Goal: Task Accomplishment & Management: Manage account settings

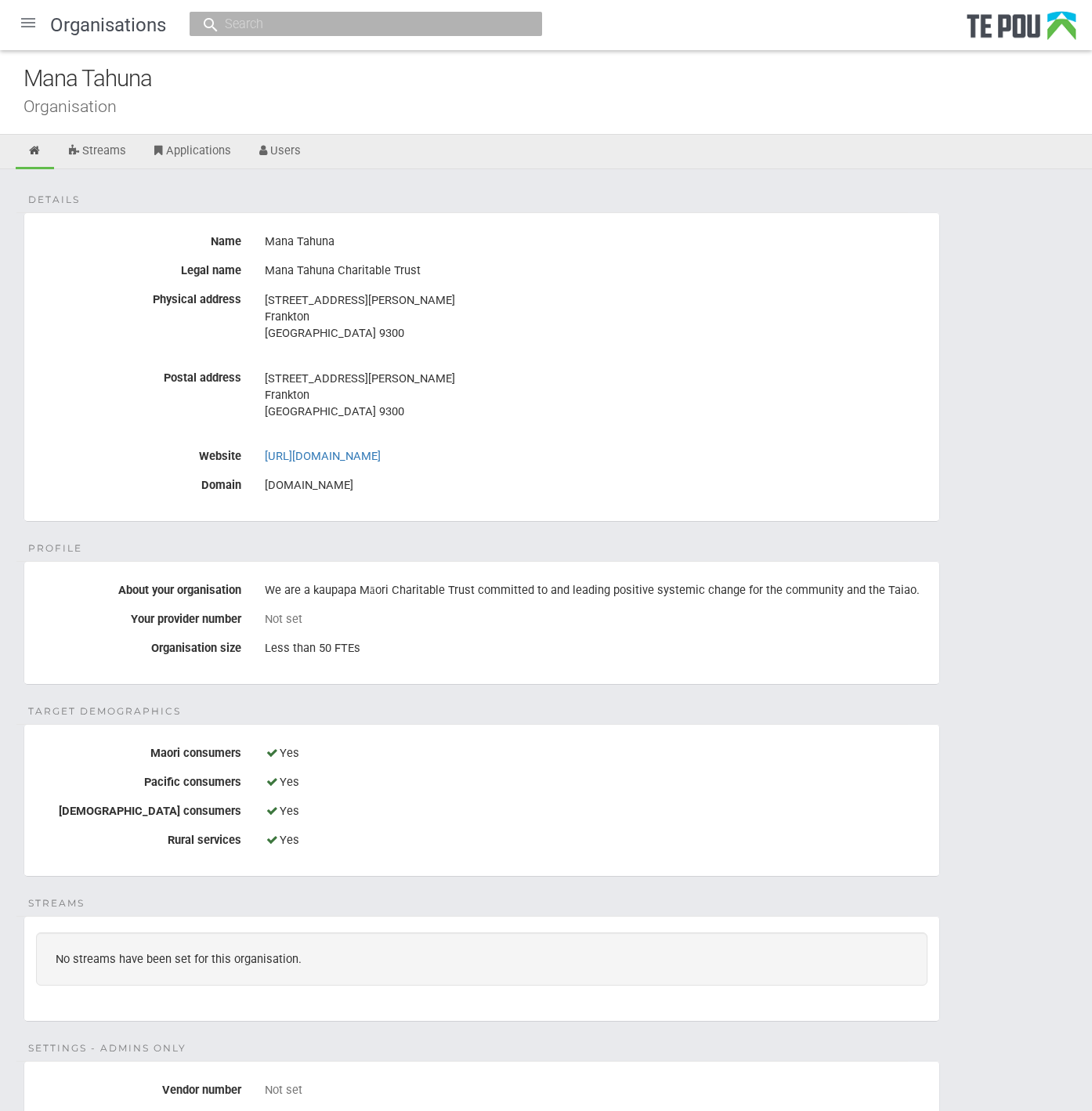
click at [622, 256] on fieldset "Details Name Mana Tahuna Legal name Mana Tahuna Charitable Trust Physical addre…" at bounding box center [482, 367] width 917 height 309
click at [612, 335] on address "5 Sutherland lane Frankton Queenstown 9300" at bounding box center [596, 317] width 663 height 50
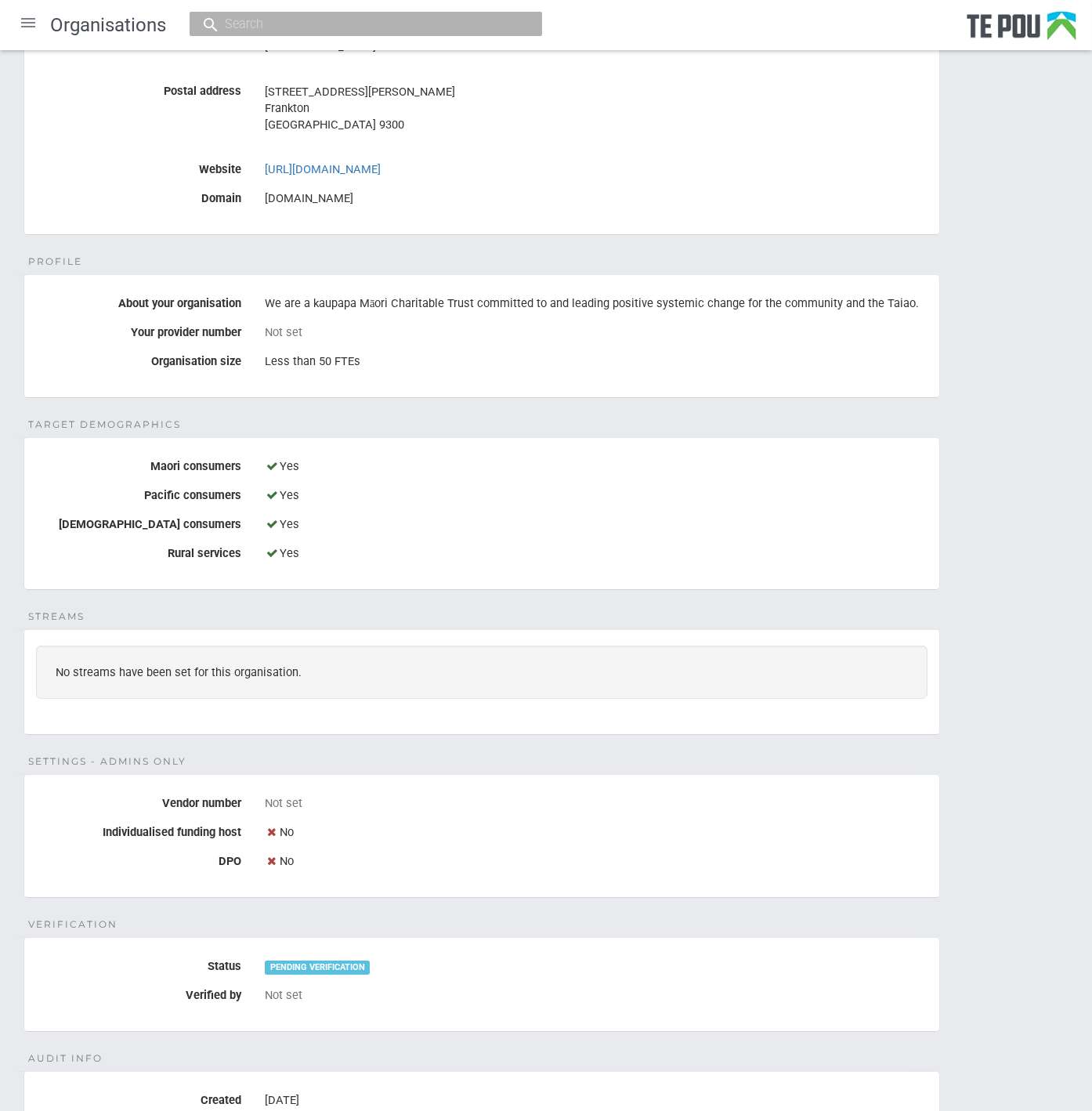
scroll to position [261, 0]
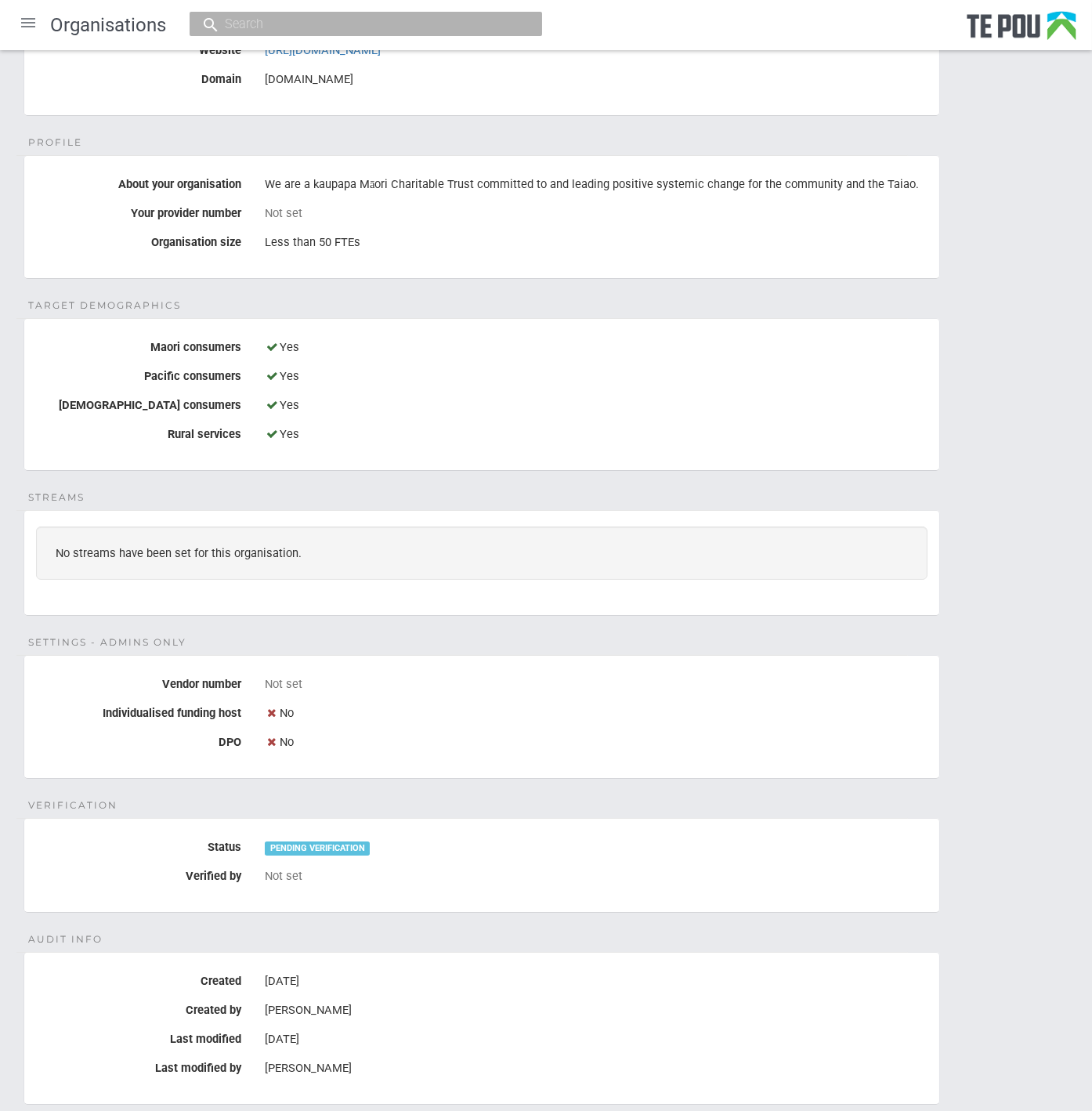
scroll to position [516, 0]
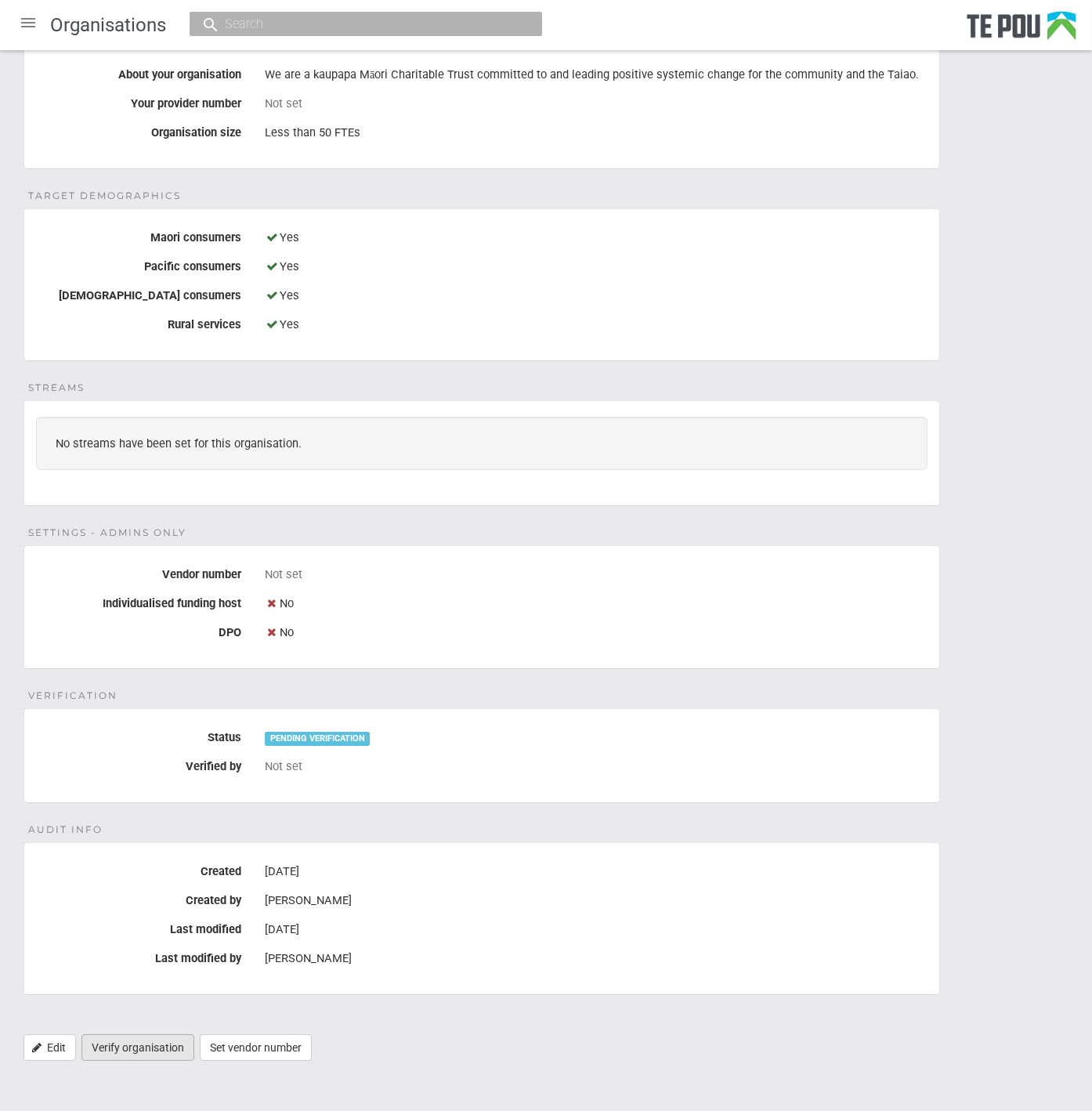
click at [111, 1038] on link "Verify organisation" at bounding box center [137, 1047] width 113 height 26
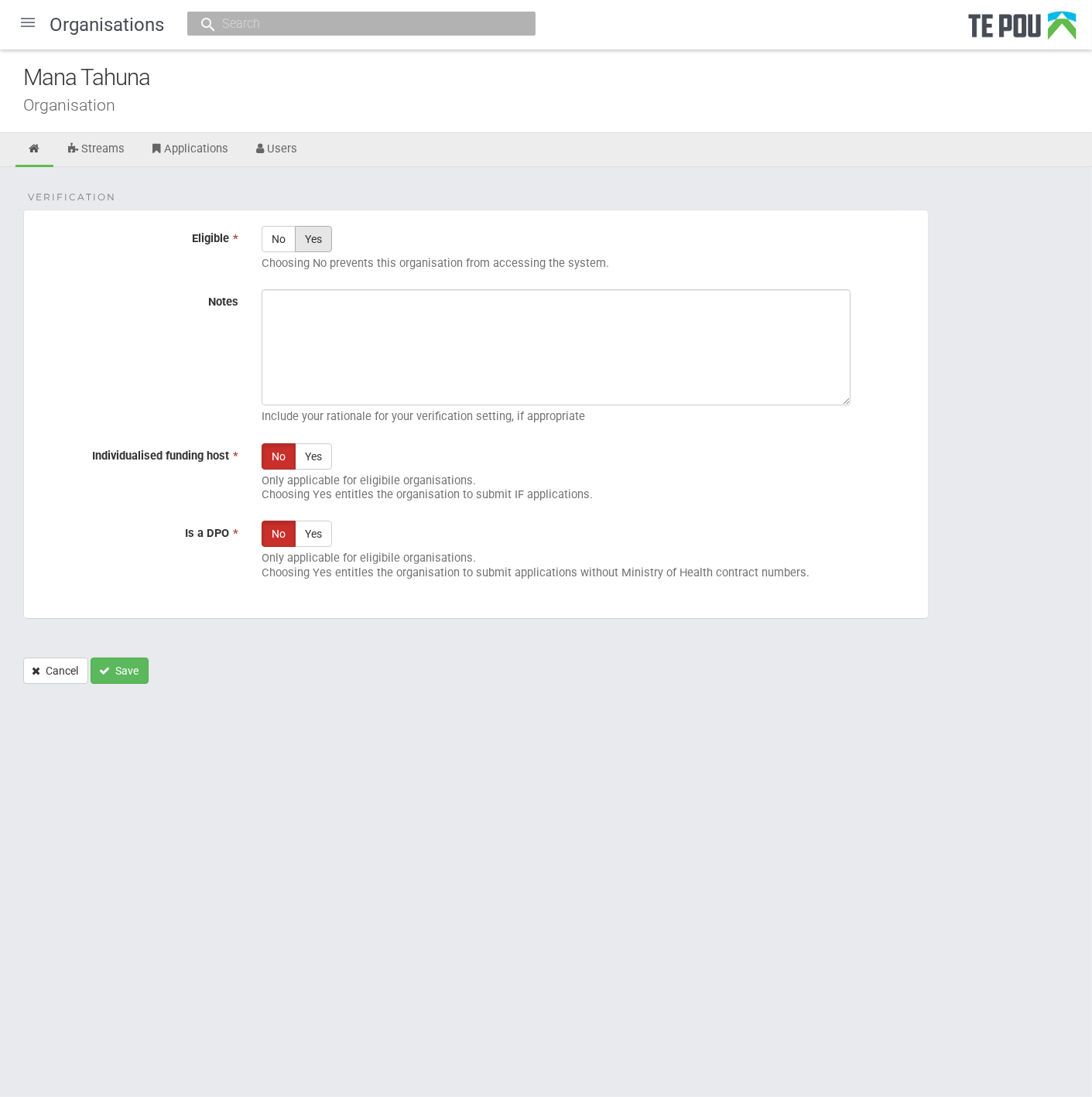
click at [314, 236] on label "Yes" at bounding box center [314, 239] width 37 height 26
radio input "true"
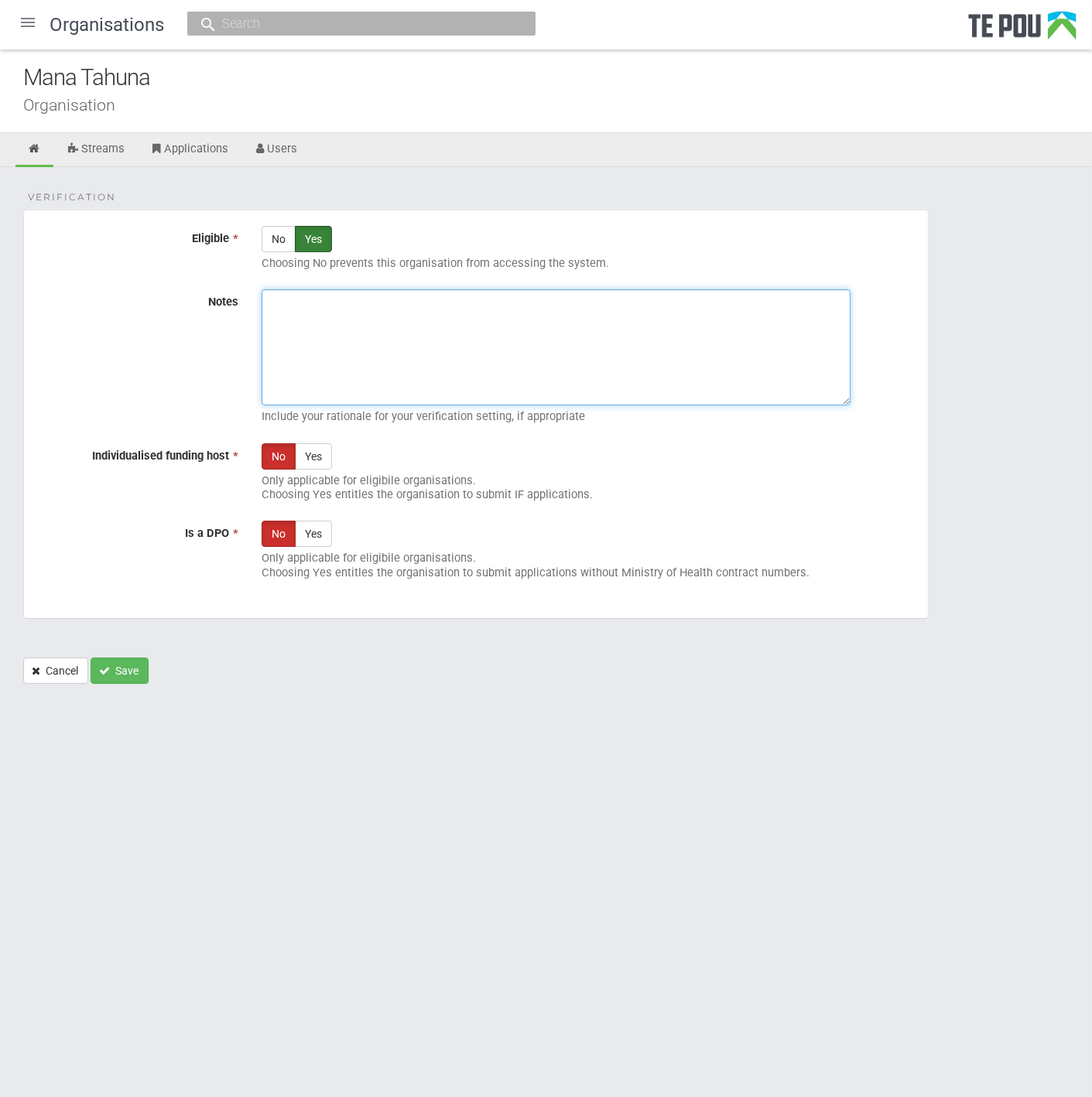
click at [315, 329] on textarea "Notes" at bounding box center [556, 347] width 589 height 116
click at [565, 373] on textarea "Notes" at bounding box center [556, 347] width 589 height 116
paste textarea "MANA TAHUNA CHARITABLE TRUST (50053594) (NZBN: 9429048779692) [Charitable Trust…"
click at [358, 335] on textarea "MANA TAHUNA CHARITABLE TRUST (50053594) (NZBN: 9429048779692) [Charitable Trust…" at bounding box center [556, 347] width 589 height 116
click at [272, 306] on textarea "MANA TAHUNA CHARITABLE TRUST (50053594) (NZBN: 9429048779692) [Charitable Trust…" at bounding box center [556, 347] width 589 height 116
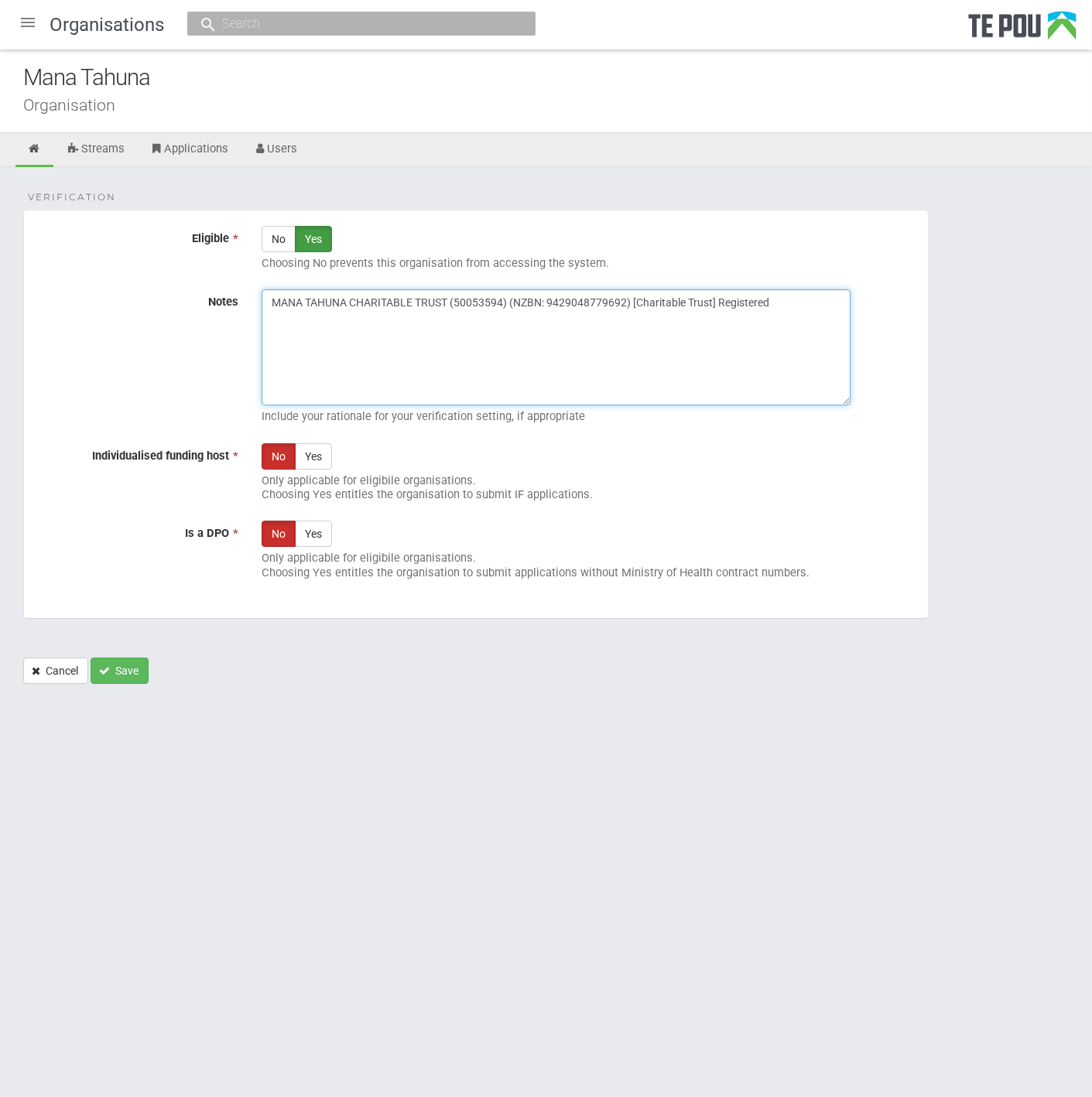
paste textarea "Verified by Melody @ 14/10/2025"
type textarea "Verified by Melody @ 14/10/2025 MANA TAHUNA CHARITABLE TRUST (50053594) (NZBN: …"
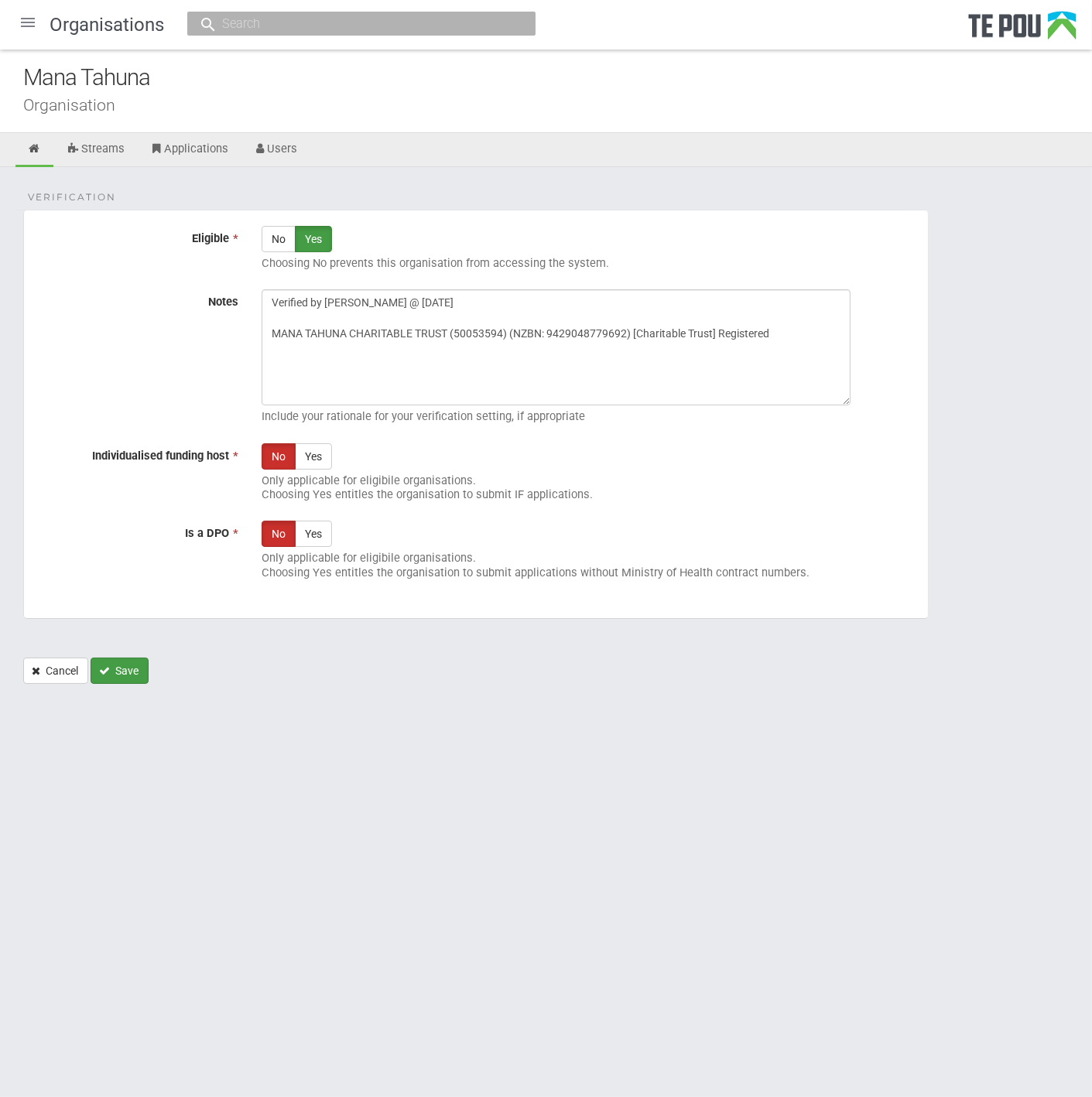
click at [134, 662] on button "Save" at bounding box center [119, 670] width 58 height 26
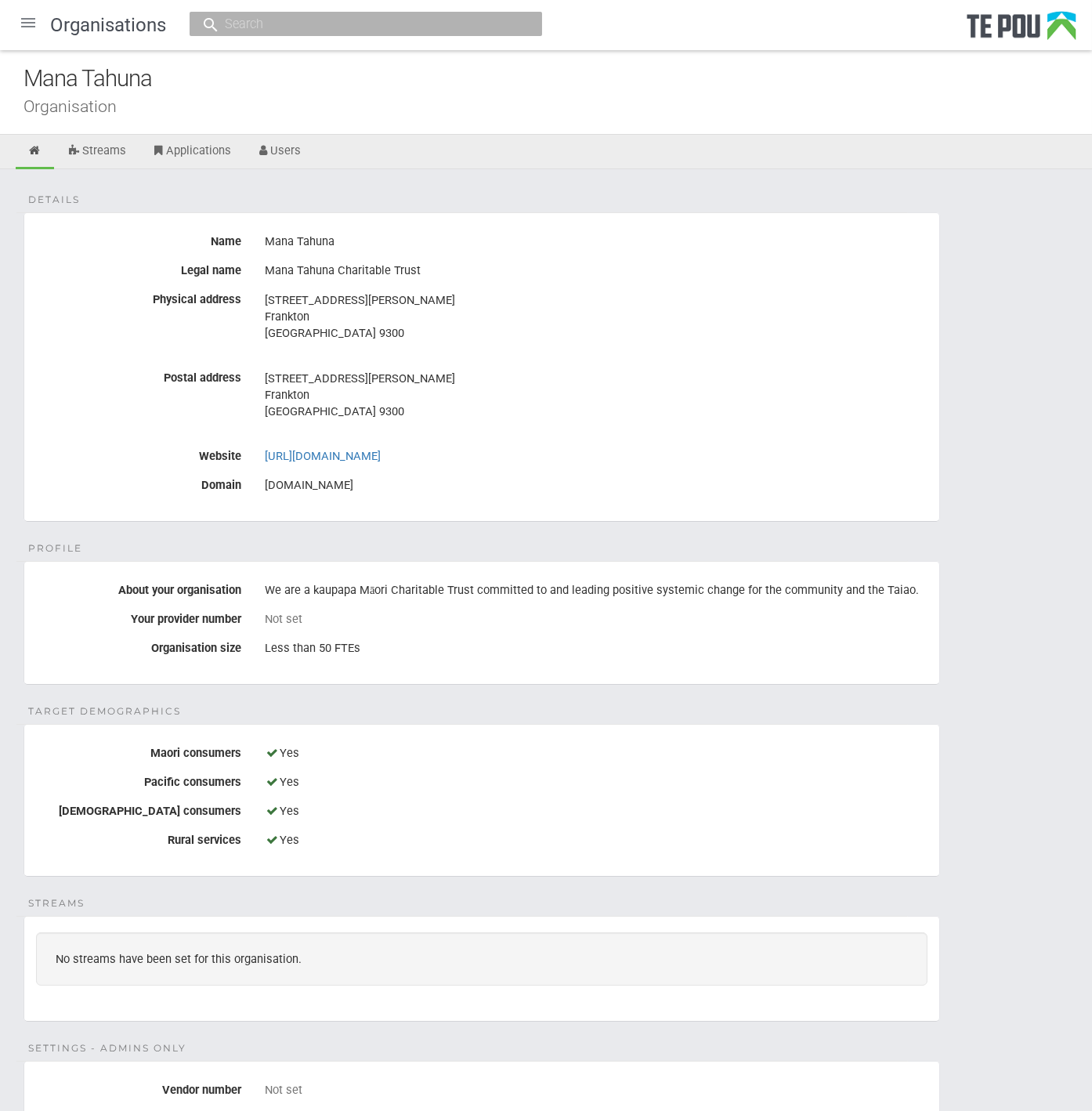
click at [26, 25] on div at bounding box center [28, 23] width 38 height 38
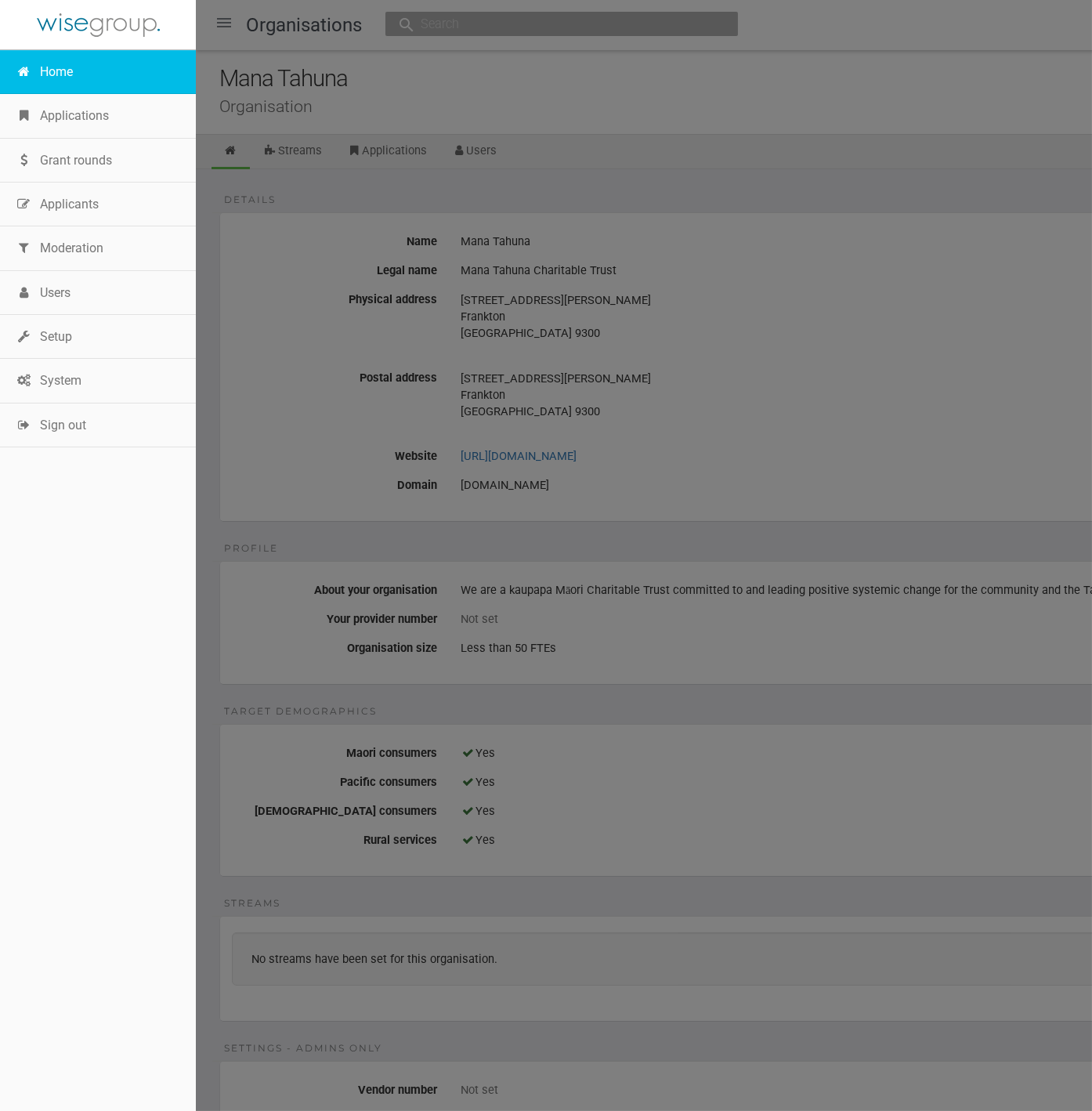
click at [64, 74] on link "Home" at bounding box center [97, 72] width 196 height 44
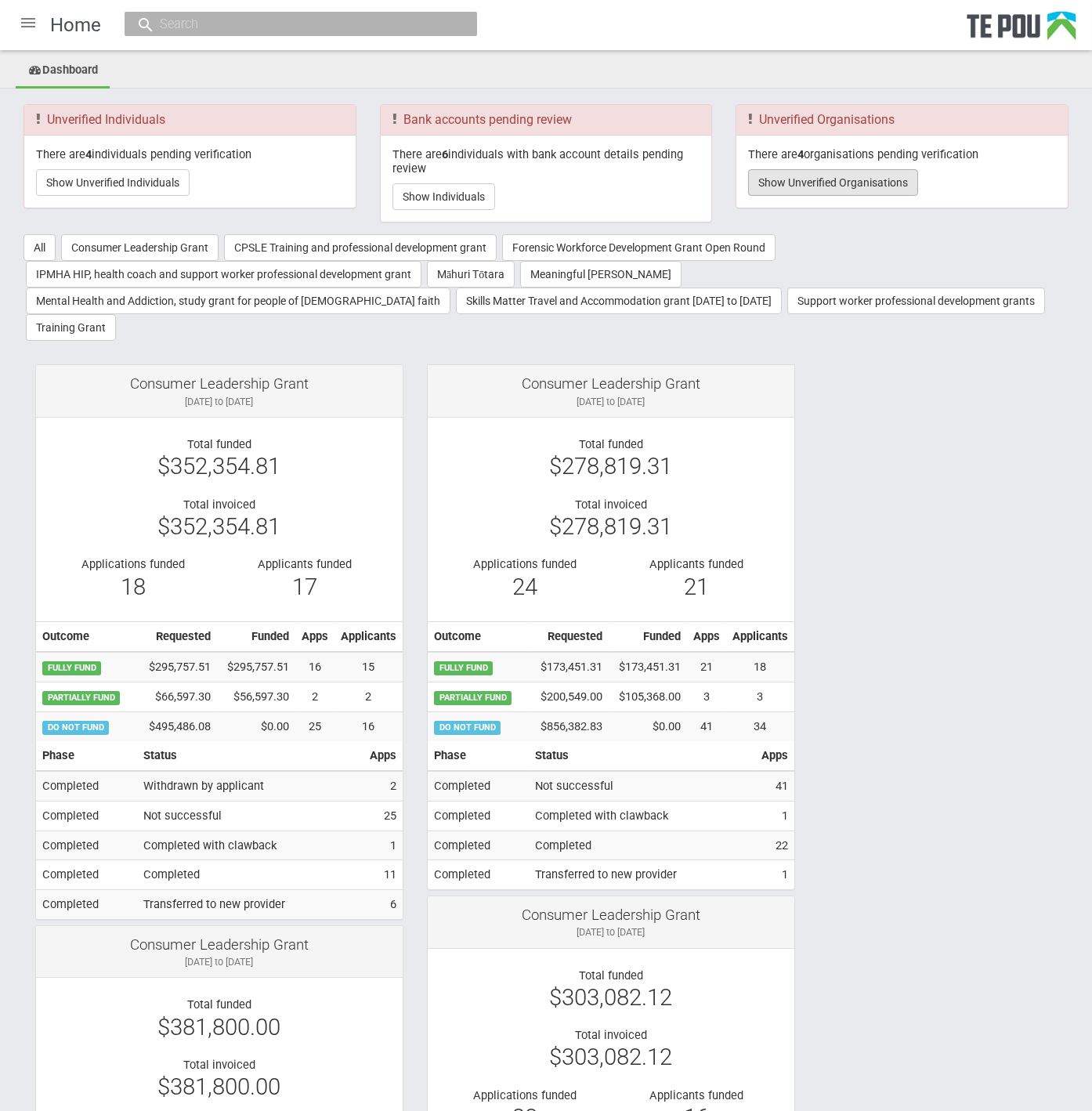
click at [852, 185] on button "Show Unverified Organisations" at bounding box center [832, 182] width 170 height 26
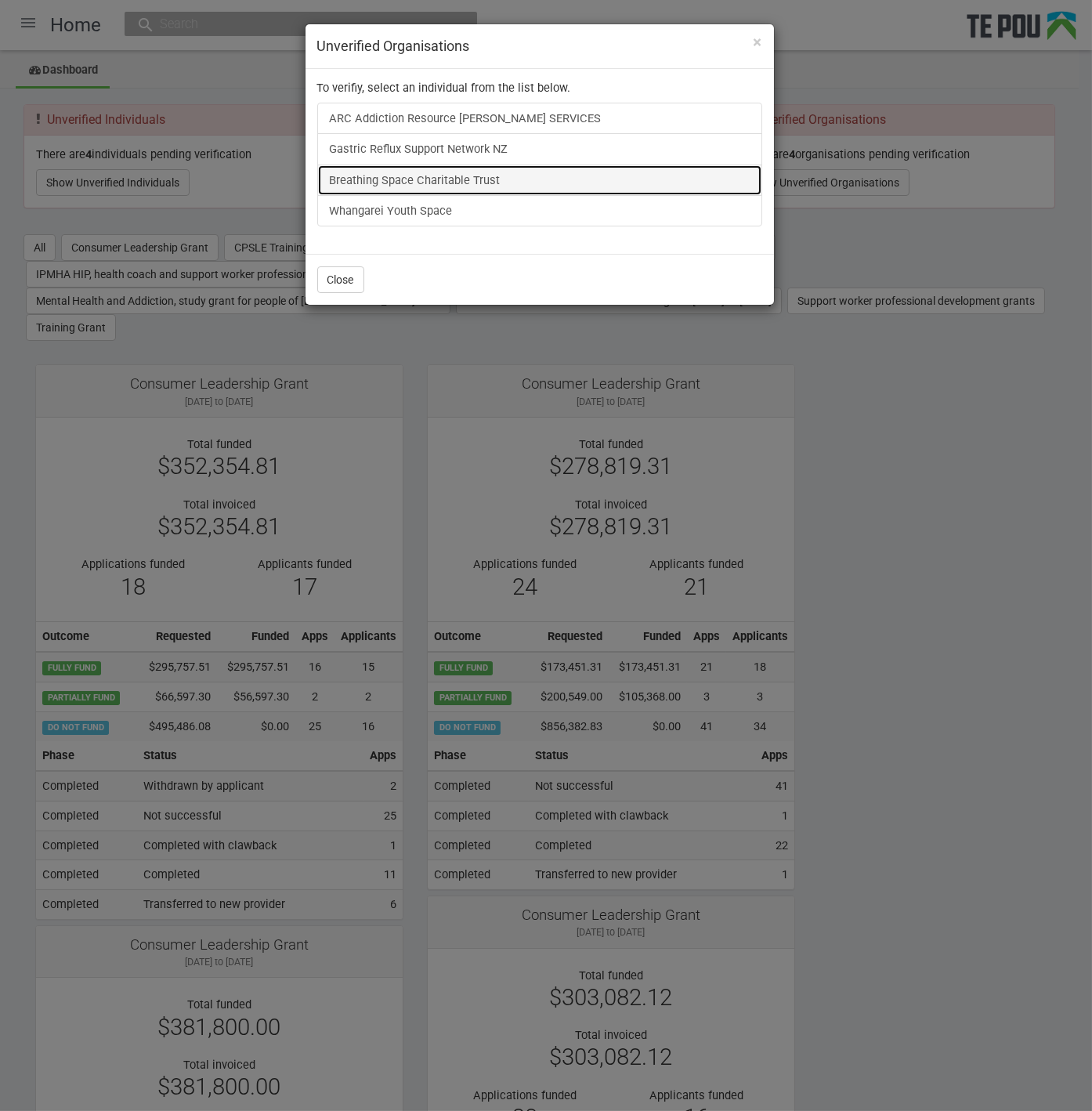
click at [395, 187] on link "Breathing Space Charitable Trust" at bounding box center [540, 180] width 445 height 32
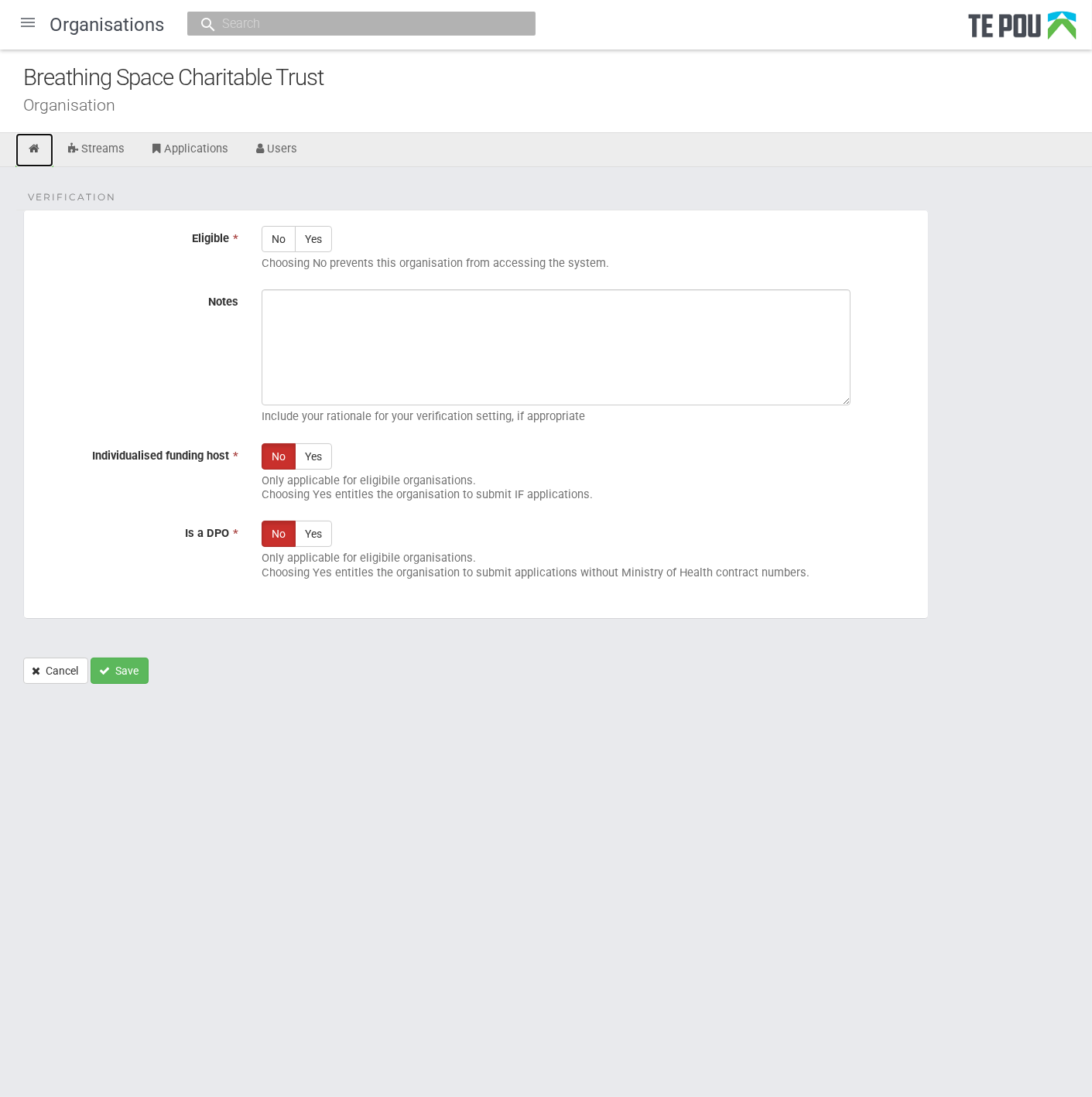
click at [31, 148] on icon at bounding box center [34, 149] width 14 height 12
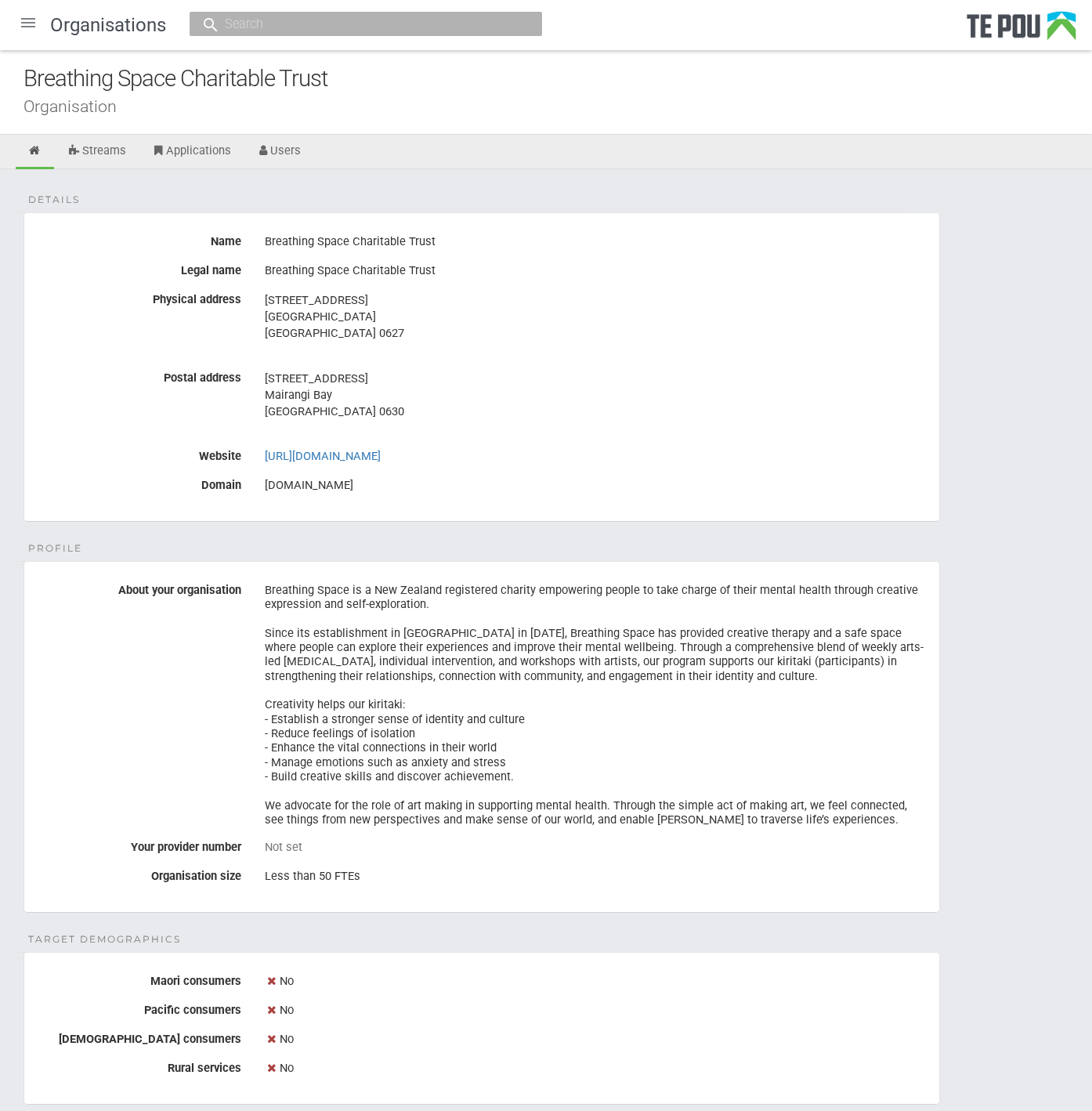
click at [797, 710] on div "Breathing Space is a New Zealand registered charity empowering people to take c…" at bounding box center [596, 705] width 663 height 255
click at [700, 636] on div "Breathing Space is a New Zealand registered charity empowering people to take c…" at bounding box center [596, 705] width 663 height 255
click at [604, 432] on div "33A Hythe Terrace Mairangi Bay Auckland 0630" at bounding box center [596, 403] width 663 height 76
click at [374, 243] on div "Breathing Space Charitable Trust" at bounding box center [596, 242] width 663 height 26
drag, startPoint x: 266, startPoint y: 270, endPoint x: 534, endPoint y: 273, distance: 268.0
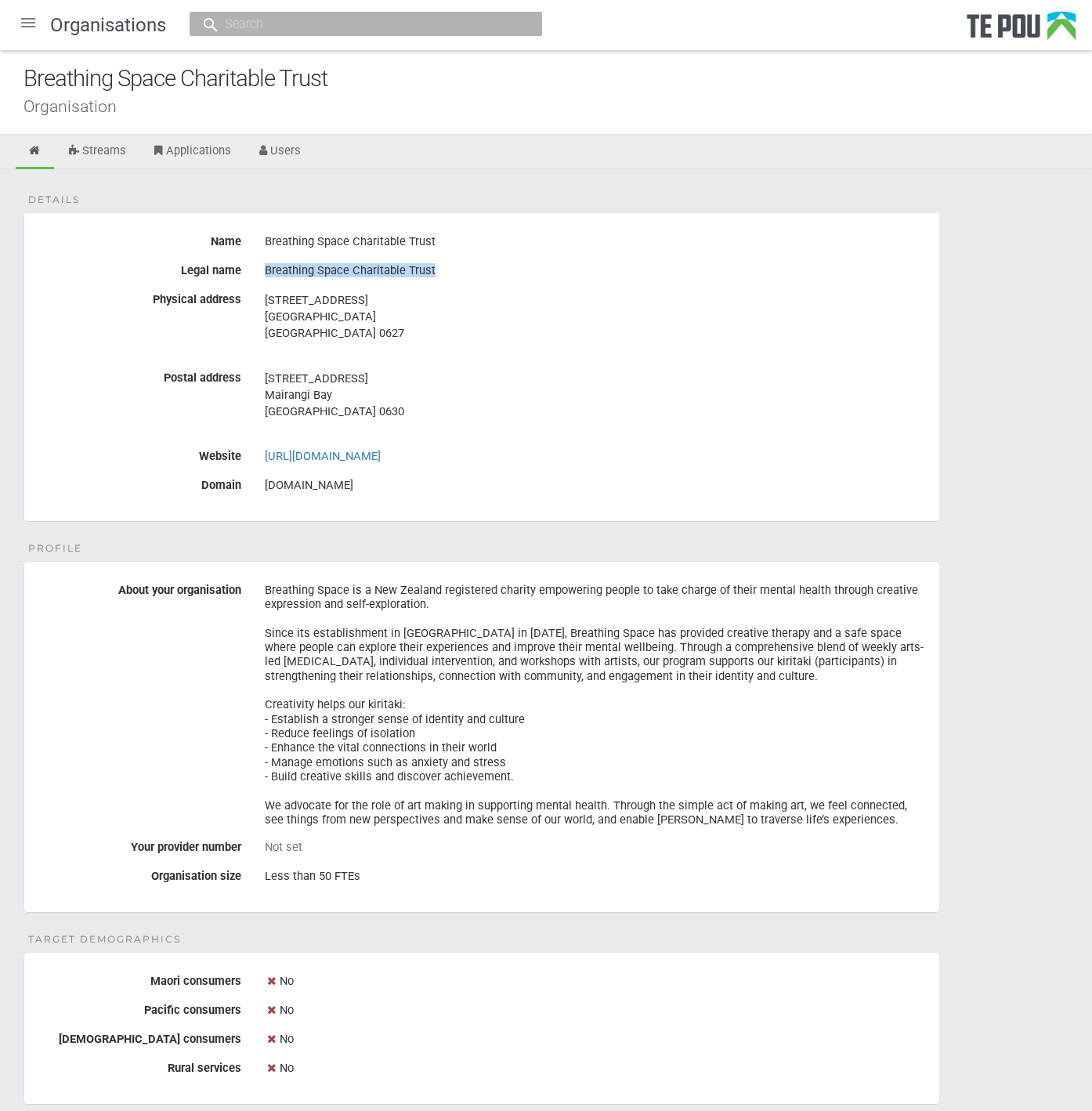
click at [534, 273] on div "Breathing Space Charitable Trust" at bounding box center [596, 271] width 663 height 26
copy div "Breathing Space Charitable Trust"
click at [716, 718] on div "Breathing Space is a New Zealand registered charity empowering people to take c…" at bounding box center [596, 705] width 663 height 255
click at [303, 150] on link "Users" at bounding box center [278, 152] width 69 height 34
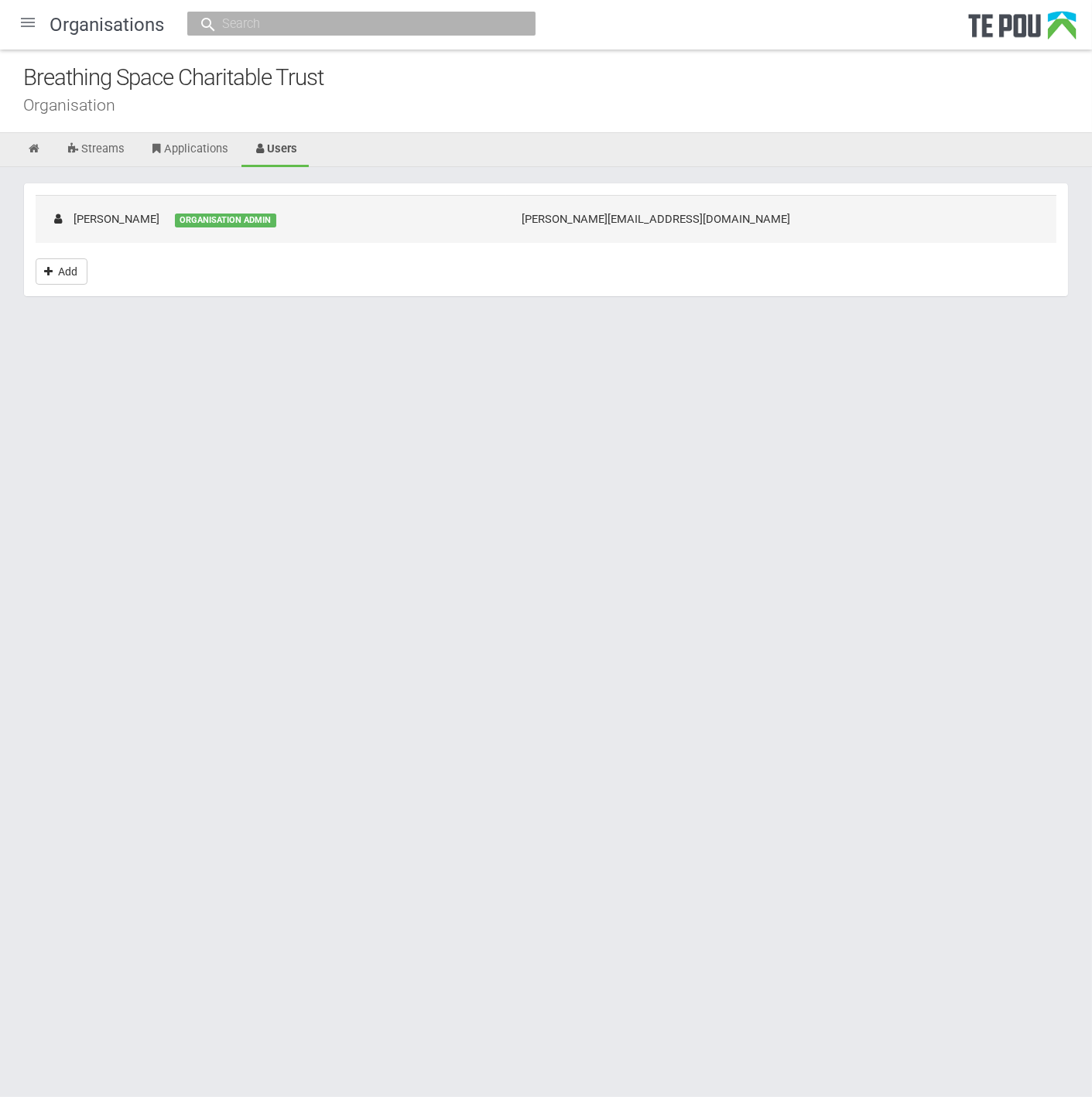
click at [249, 234] on td "[PERSON_NAME] ORGANISATION ADMIN" at bounding box center [271, 218] width 471 height 47
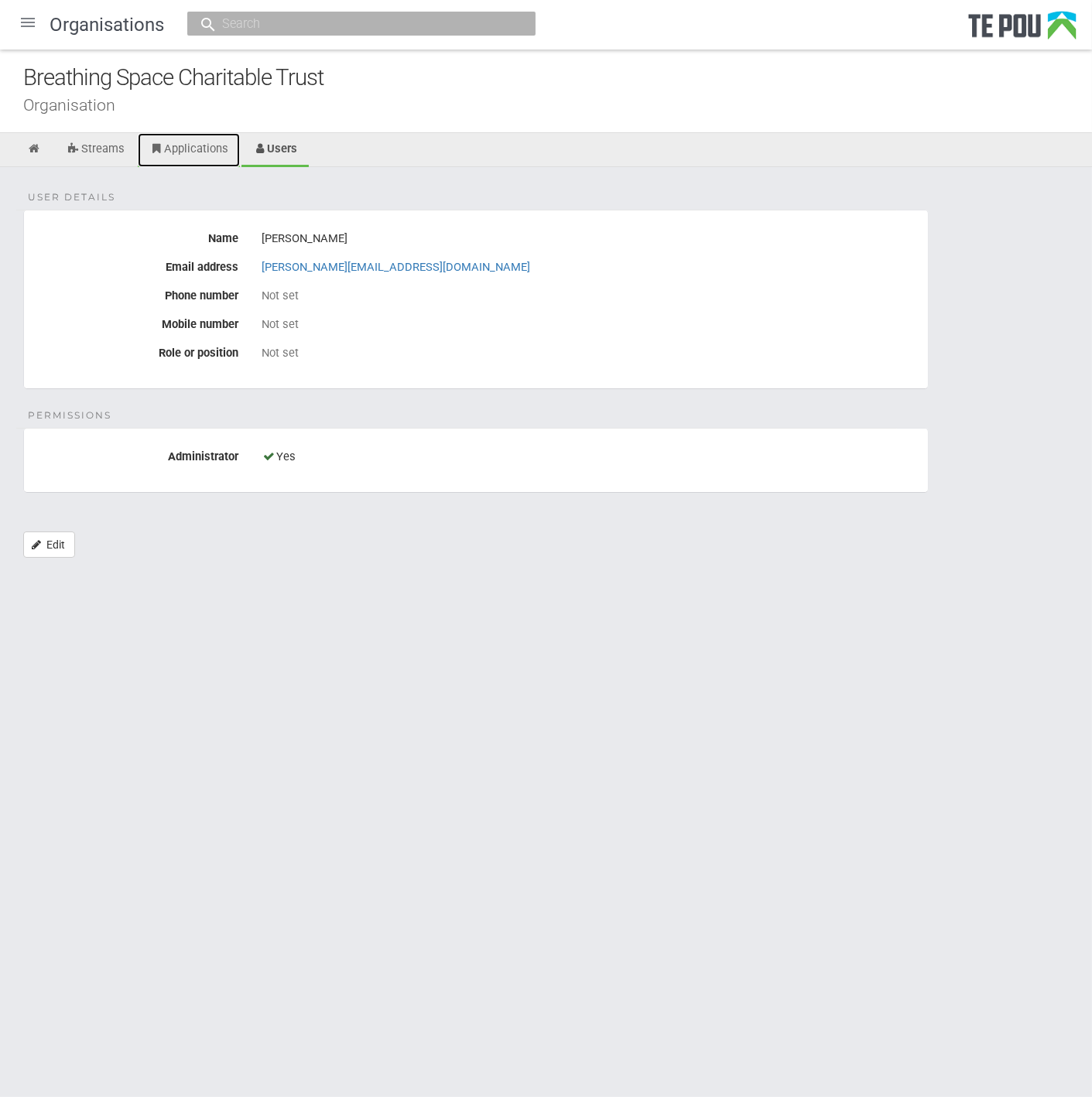
click at [206, 143] on link "Applications" at bounding box center [188, 150] width 102 height 34
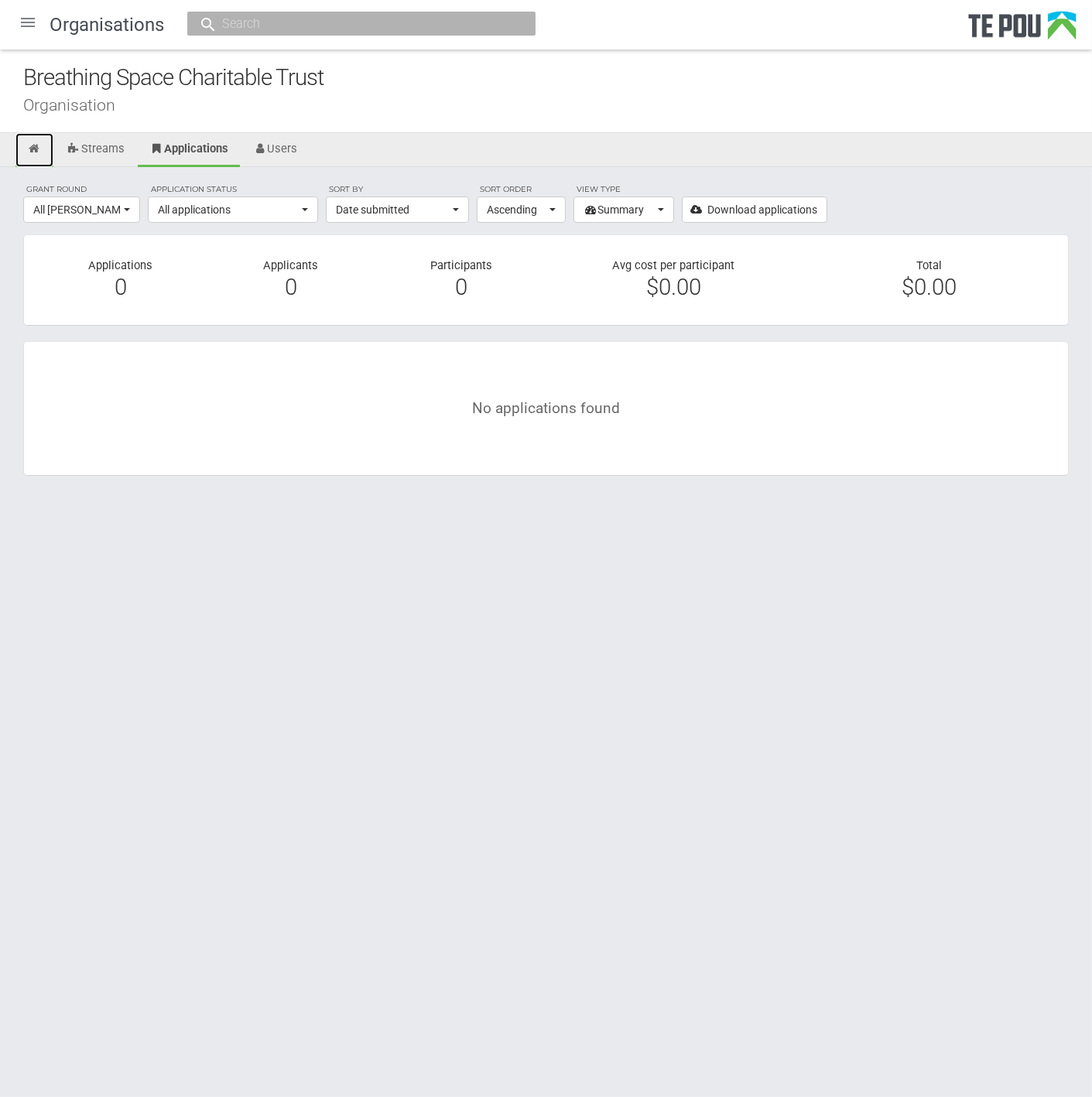
click at [31, 146] on icon at bounding box center [34, 149] width 14 height 12
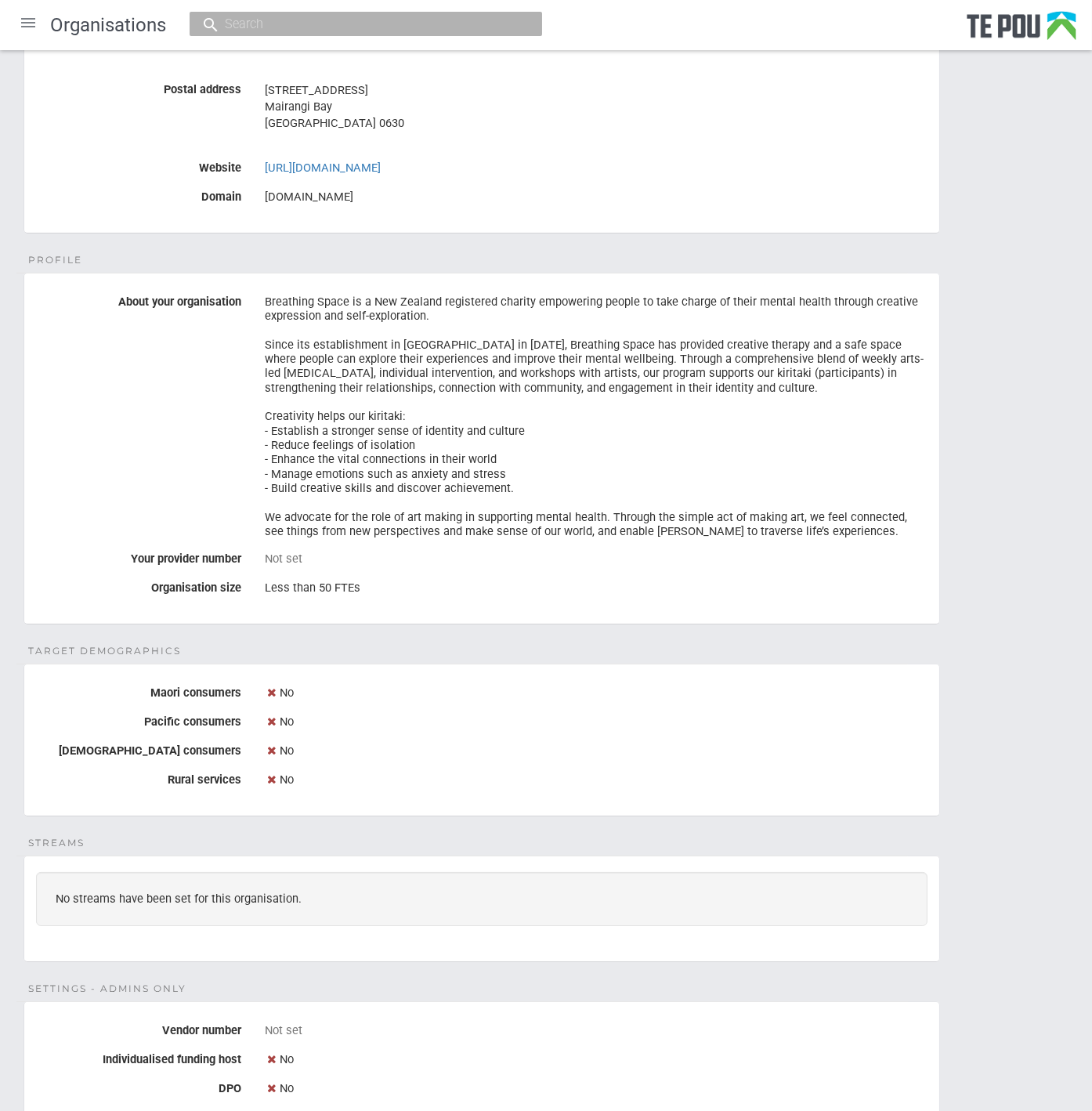
scroll to position [745, 0]
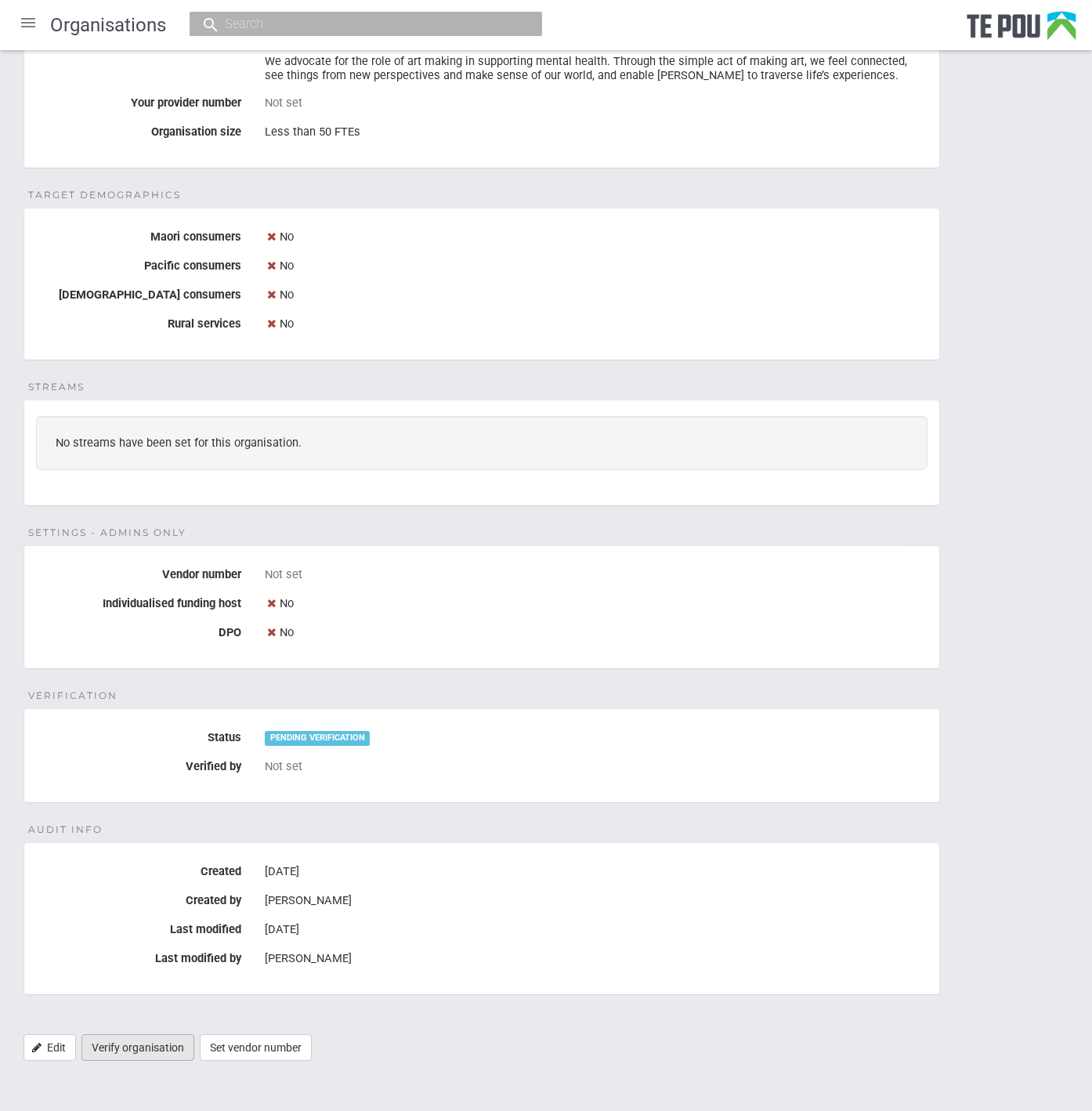
click at [163, 1038] on link "Verify organisation" at bounding box center [137, 1047] width 113 height 26
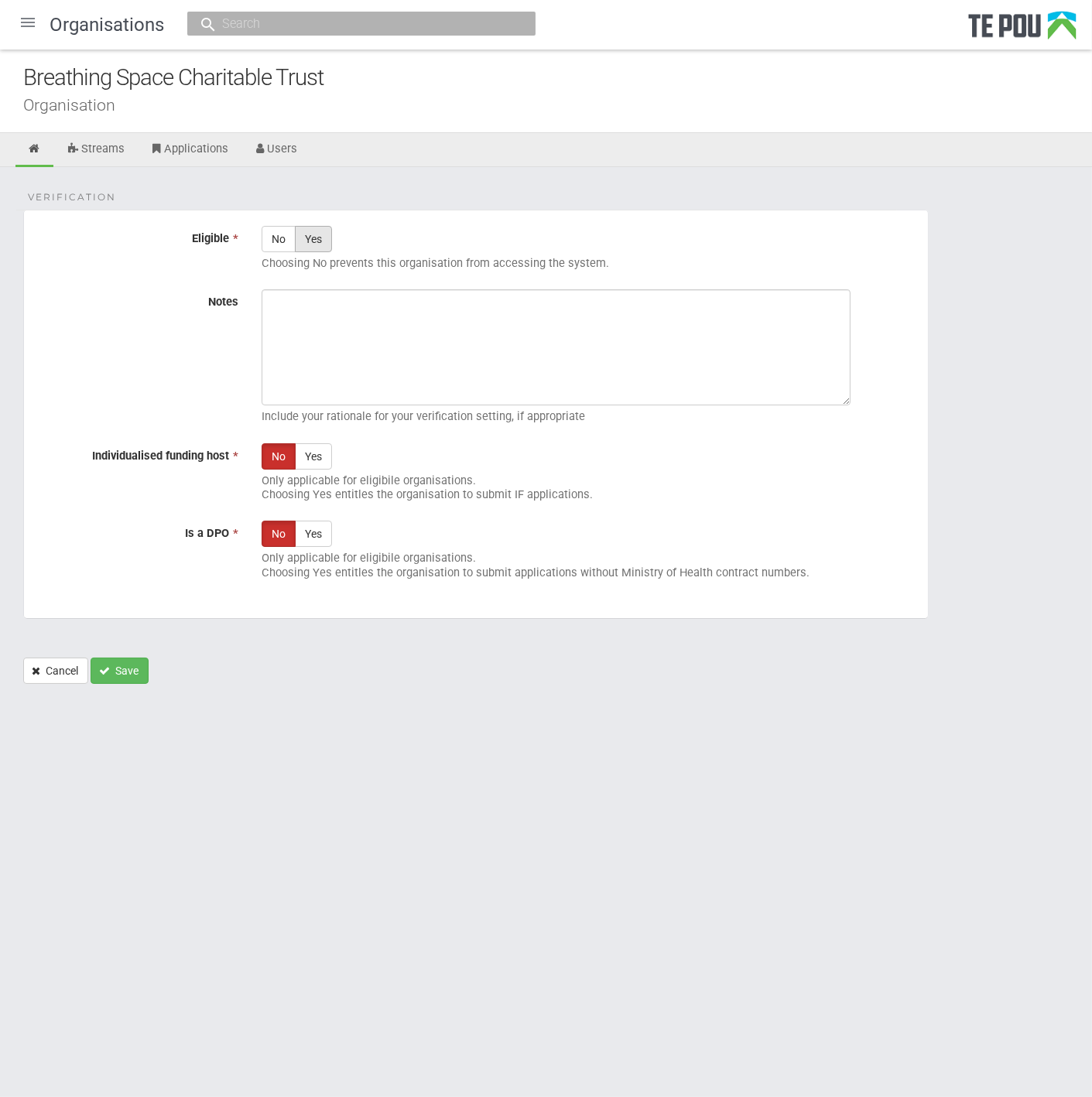
click at [314, 244] on label "Yes" at bounding box center [314, 239] width 37 height 26
radio input "true"
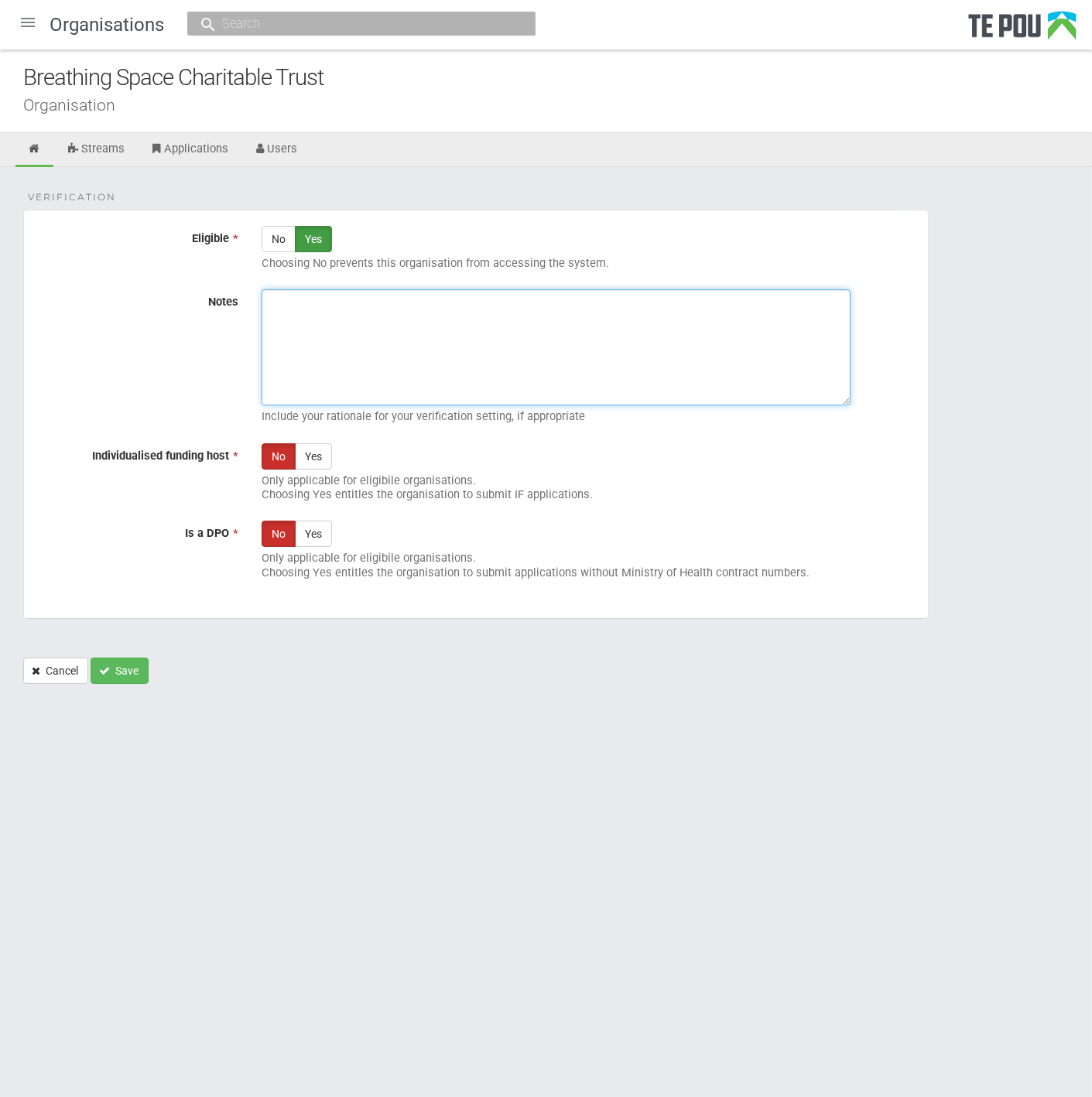
click at [375, 325] on textarea "Notes" at bounding box center [556, 347] width 589 height 116
paste textarea "Breathing Space Charitable Trust"
click at [495, 317] on textarea "Breathing Space Charitable Trust" at bounding box center [556, 347] width 589 height 116
click at [488, 339] on textarea "Breathing Space Charitable Trust" at bounding box center [556, 347] width 589 height 116
drag, startPoint x: 502, startPoint y: 319, endPoint x: 215, endPoint y: 317, distance: 287.0
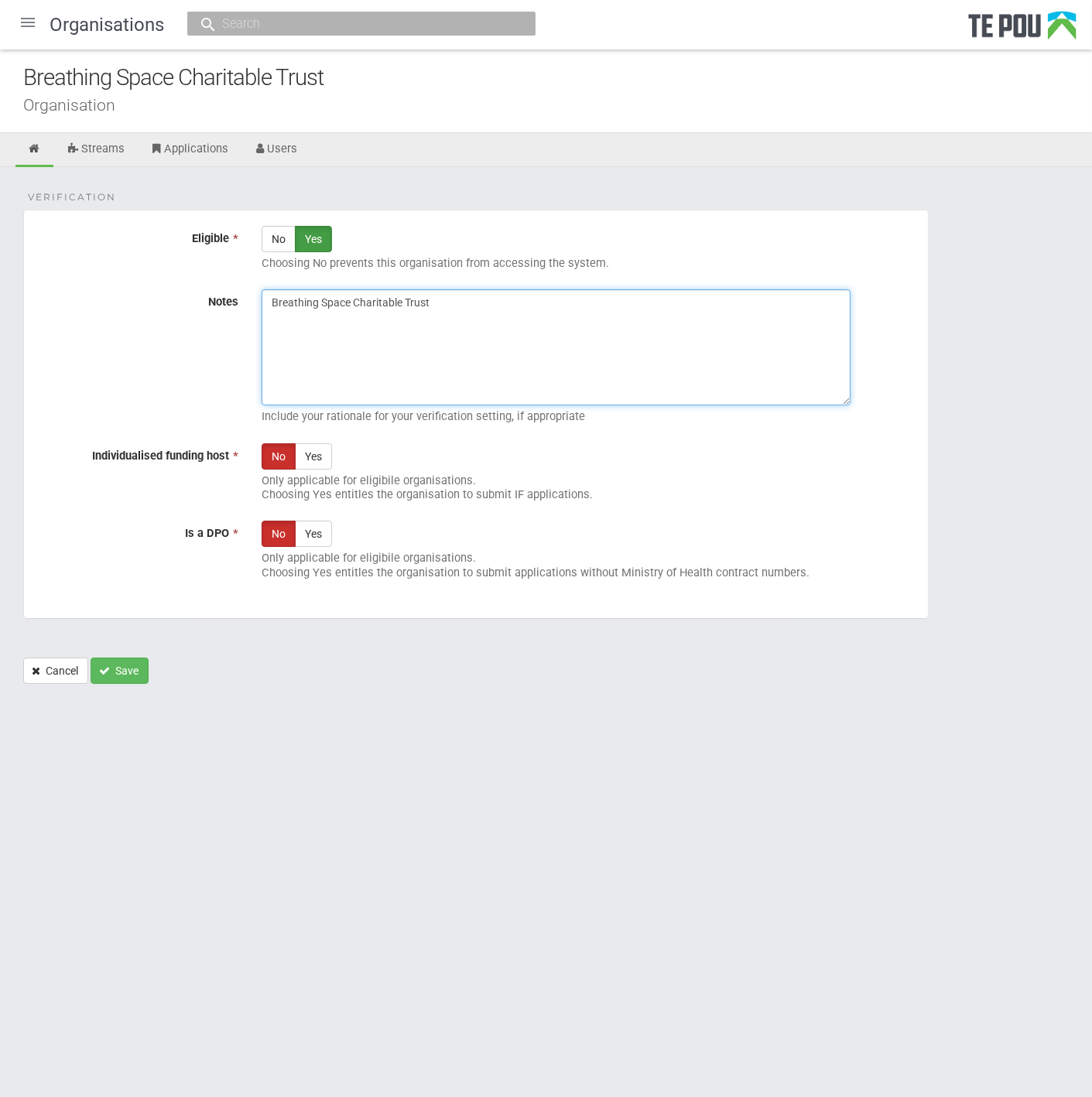
click at [215, 317] on div "Notes Breathing Space Charitable Trust Include your rationale for your verifica…" at bounding box center [476, 360] width 904 height 142
paste textarea "REATHING SPACE CHARITABLE TRUST (50193893) (NZBN: 9429051788223) [Charitable Tr…"
click at [367, 358] on textarea "BREATHING SPACE CHARITABLE TRUST (50193893) (NZBN: 9429051788223) [Charitable T…" at bounding box center [556, 347] width 589 height 116
click at [269, 299] on textarea "BREATHING SPACE CHARITABLE TRUST (50193893) (NZBN: 9429051788223) [Charitable T…" at bounding box center [556, 347] width 589 height 116
paste textarea "Verified by [PERSON_NAME] @ [DATE]"
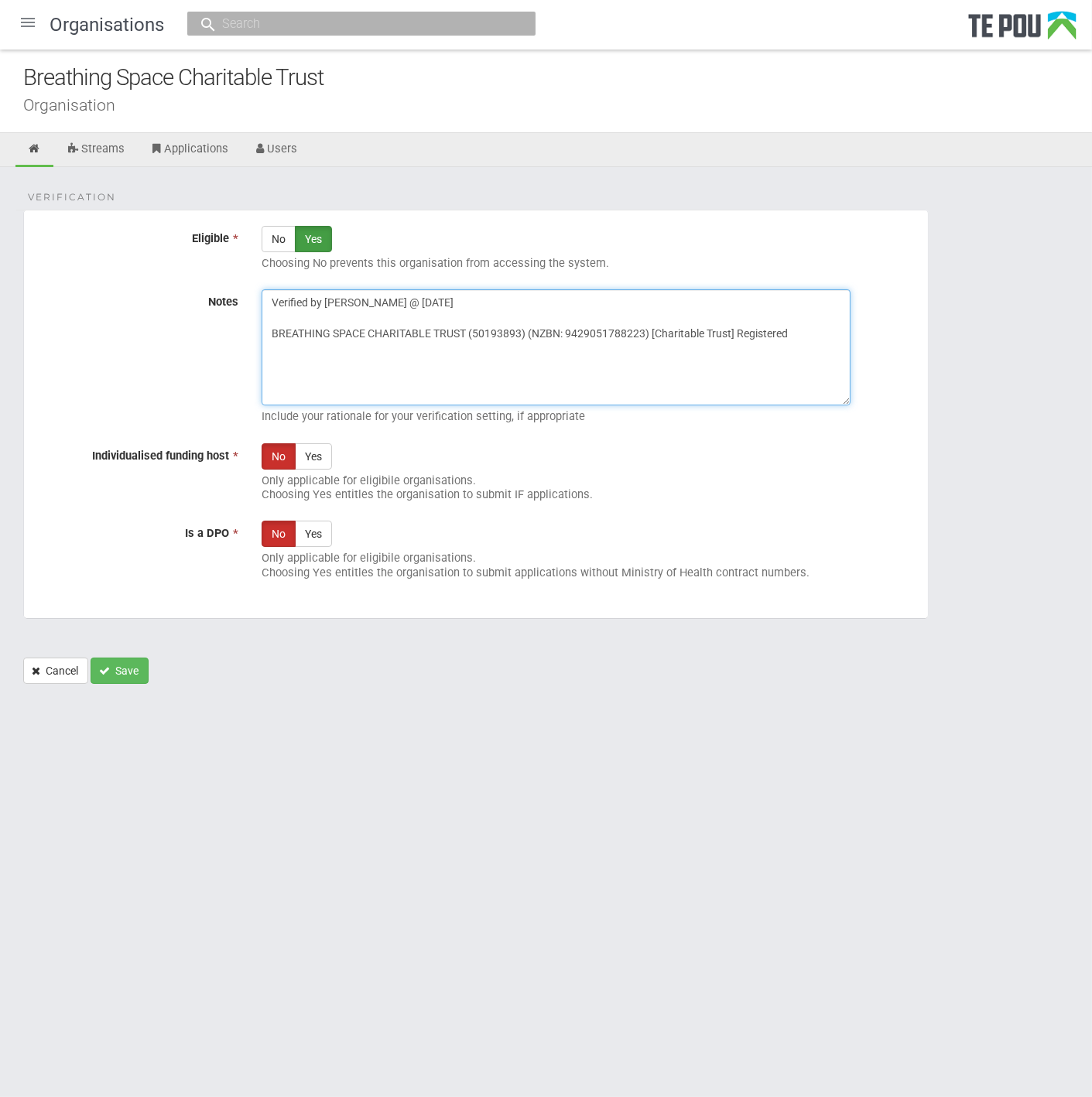
click at [616, 352] on textarea "Verified by Melody @ 14/10/2025 BREATHING SPACE CHARITABLE TRUST (50193893) (NZ…" at bounding box center [556, 347] width 589 height 116
click at [640, 353] on textarea "Verified by Melody @ 14/10/2025 BREATHING SPACE CHARITABLE TRUST (50193893) (NZ…" at bounding box center [556, 347] width 589 height 116
click at [667, 368] on textarea "Verified by Melody @ 14/10/2025 BREATHING SPACE CHARITABLE TRUST (50193893) (NZ…" at bounding box center [556, 347] width 589 height 116
type textarea "Verified by Melody @ 14/10/2025 BREATHING SPACE CHARITABLE TRUST (50193893) (NZ…"
click at [137, 669] on button "Save" at bounding box center [119, 670] width 58 height 26
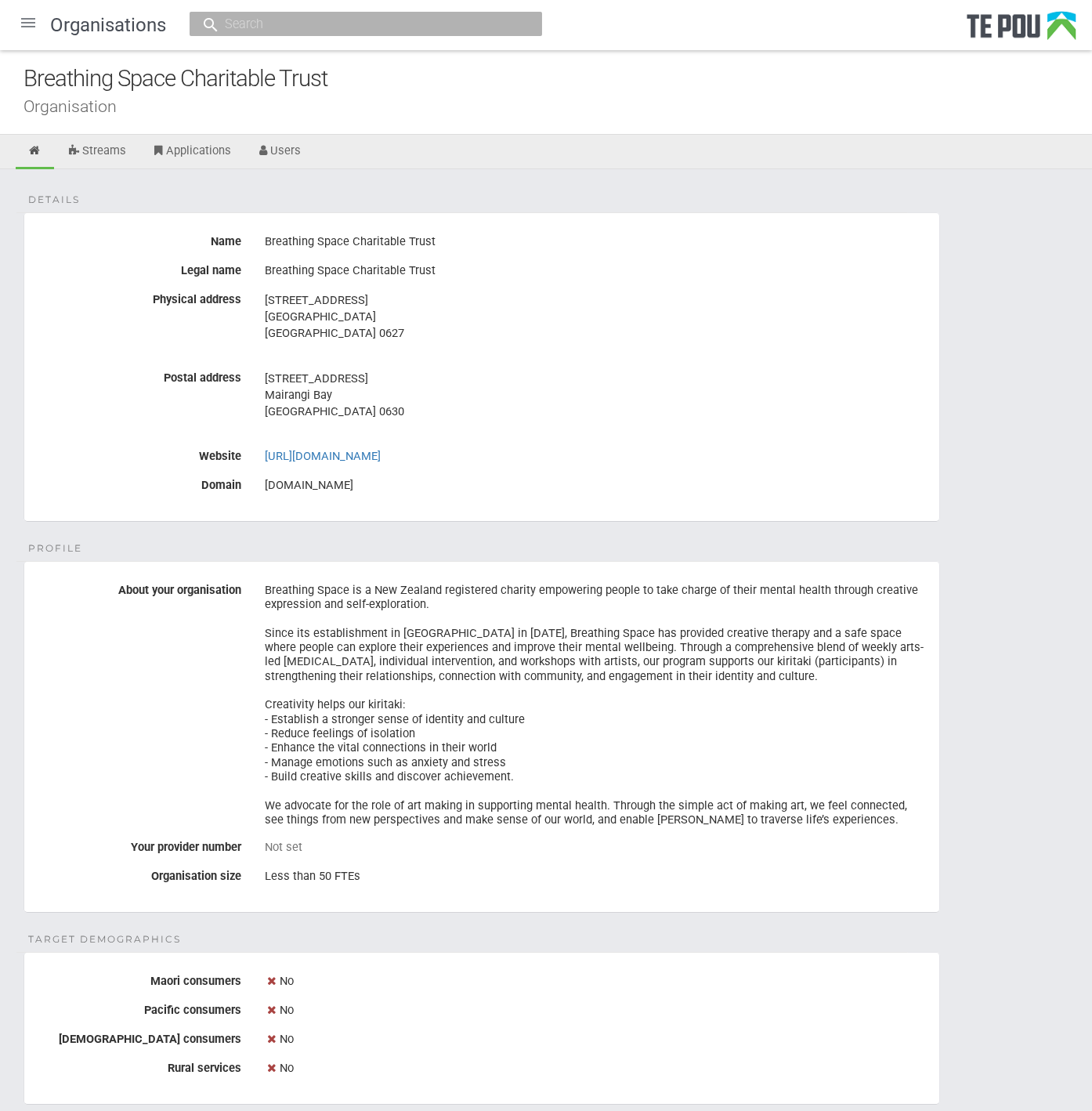
click at [29, 27] on div at bounding box center [28, 23] width 38 height 38
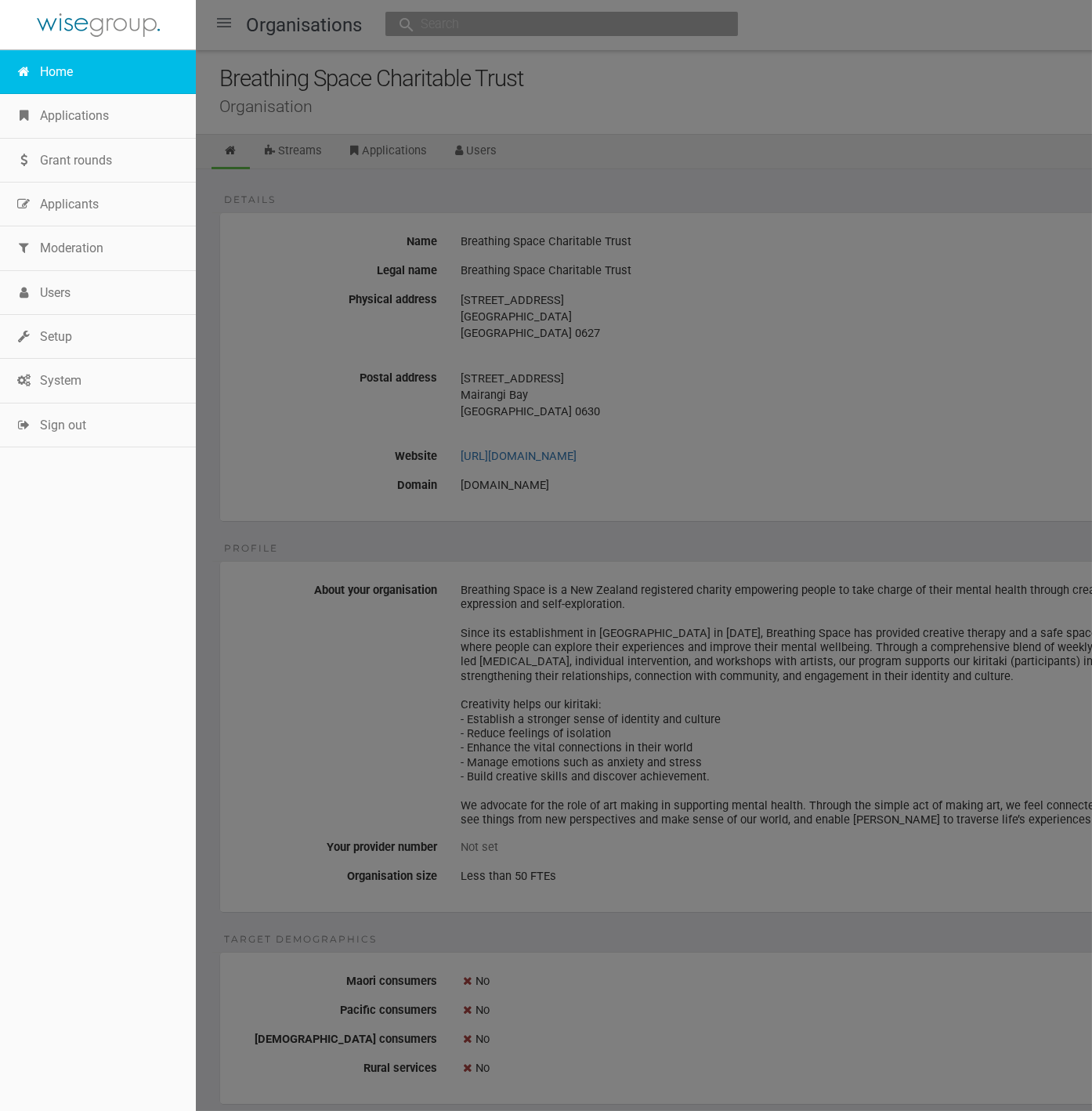
click at [52, 74] on link "Home" at bounding box center [97, 72] width 196 height 44
click at [696, 372] on div at bounding box center [546, 555] width 1092 height 1111
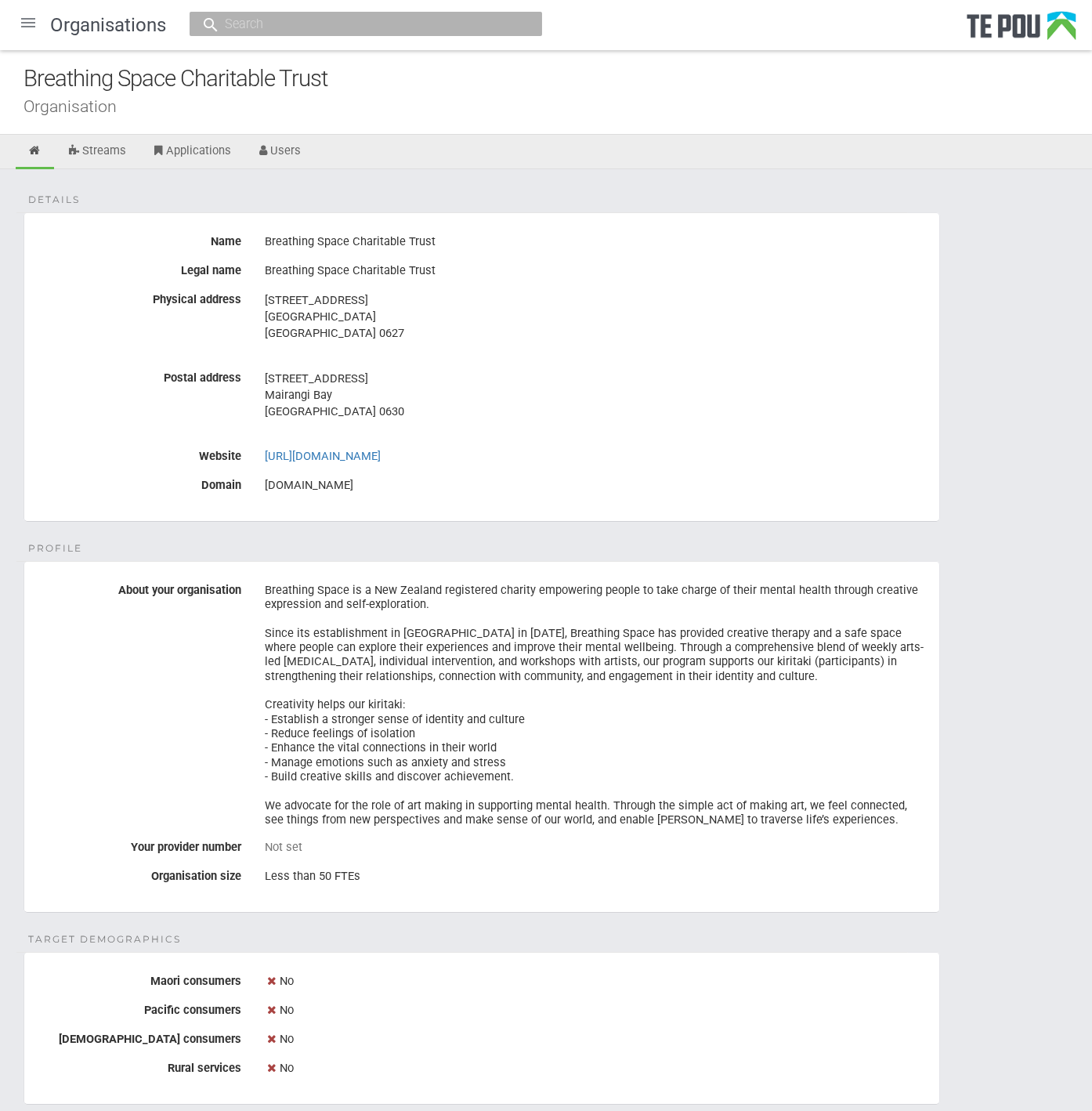
click at [365, 301] on address "[STREET_ADDRESS] [GEOGRAPHIC_DATA] [GEOGRAPHIC_DATA] 0627" at bounding box center [596, 317] width 663 height 50
click at [367, 323] on address "[STREET_ADDRESS] [GEOGRAPHIC_DATA] [GEOGRAPHIC_DATA] 0627" at bounding box center [596, 317] width 663 height 50
click at [388, 274] on div "Breathing Space Charitable Trust" at bounding box center [596, 271] width 663 height 26
click at [32, 28] on div at bounding box center [28, 23] width 38 height 38
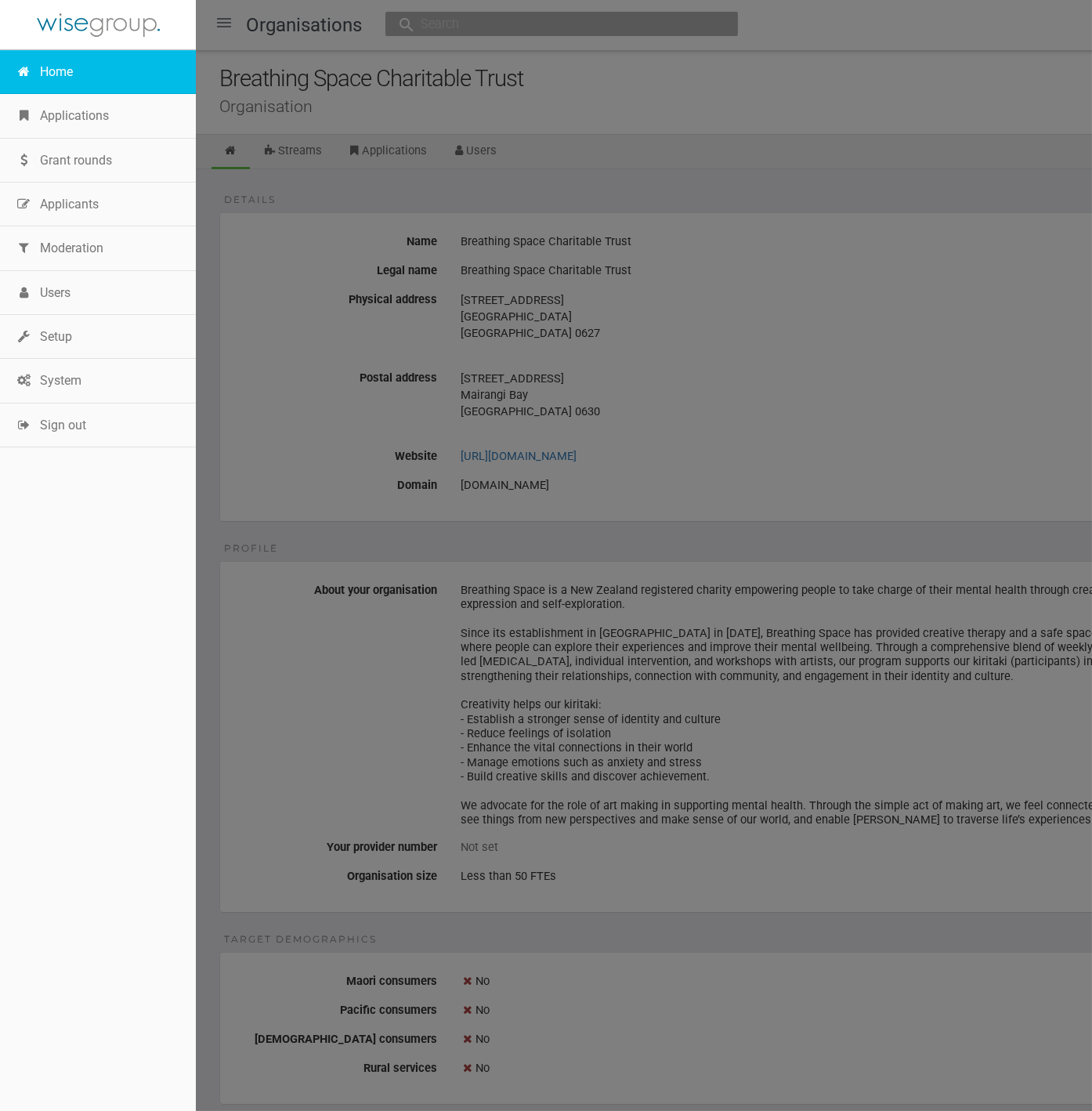
click at [56, 64] on link "Home" at bounding box center [97, 72] width 196 height 44
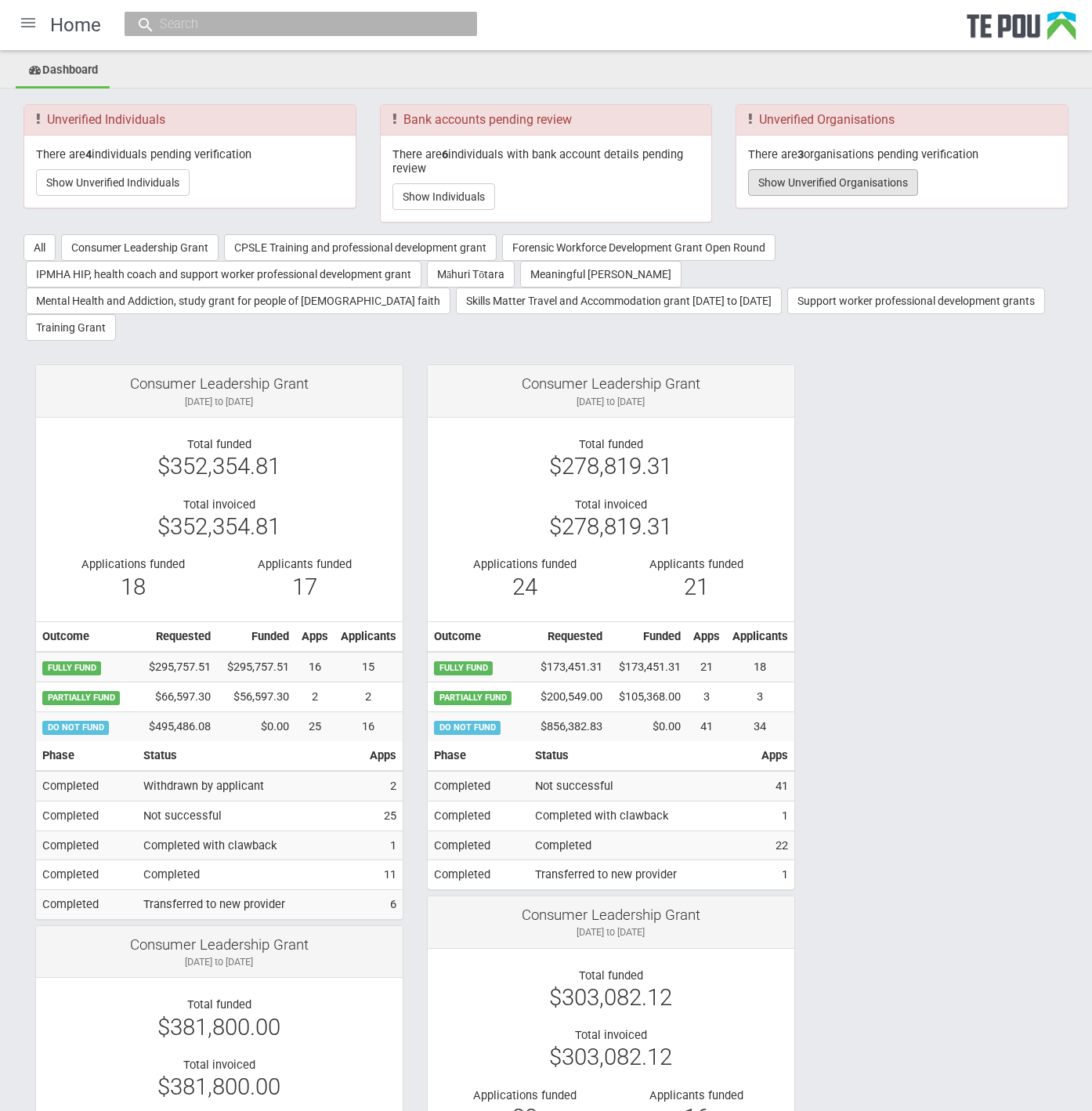
click at [865, 176] on button "Show Unverified Organisations" at bounding box center [832, 182] width 170 height 26
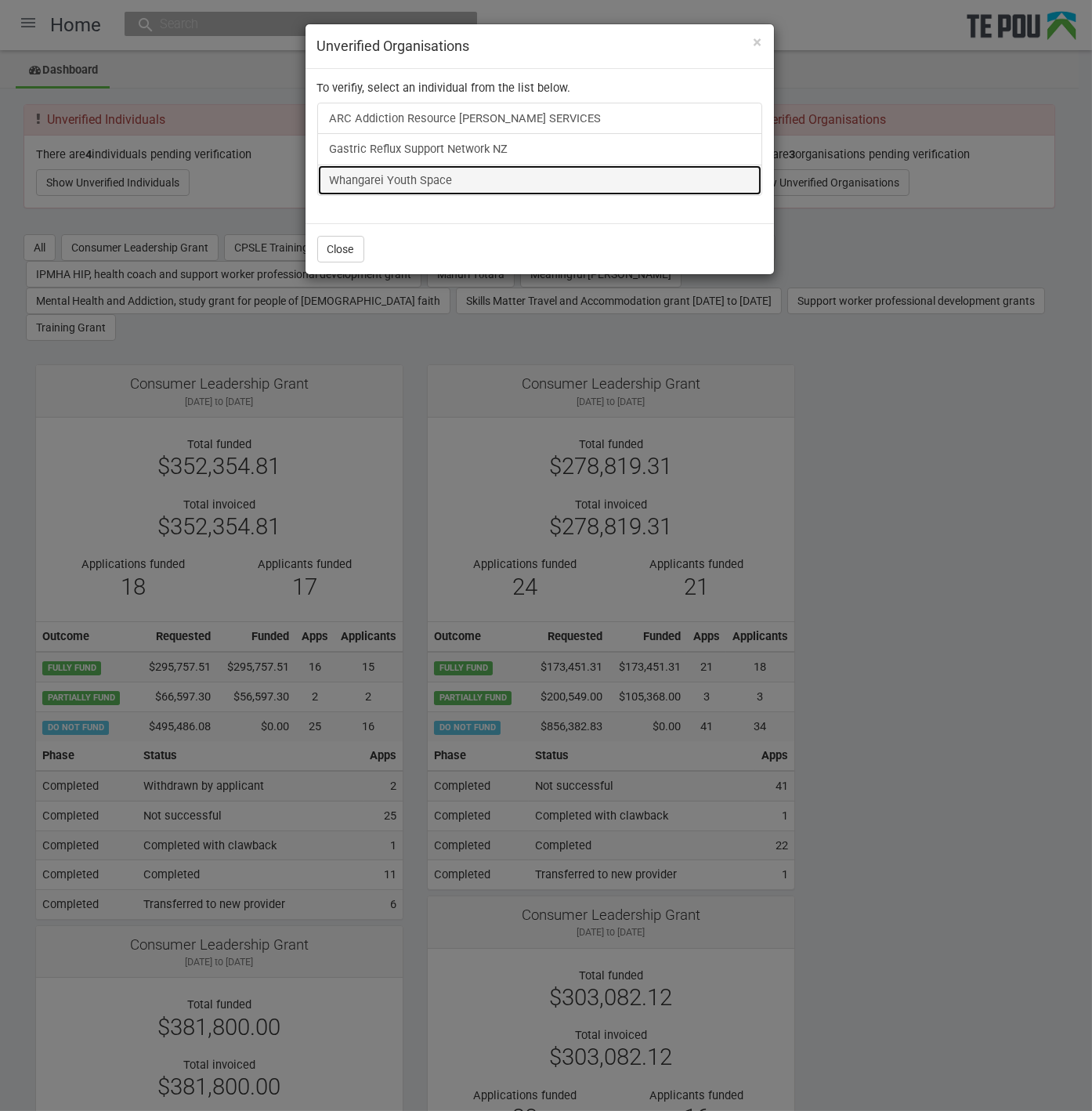
click at [421, 182] on link "Whangarei Youth Space" at bounding box center [540, 180] width 445 height 32
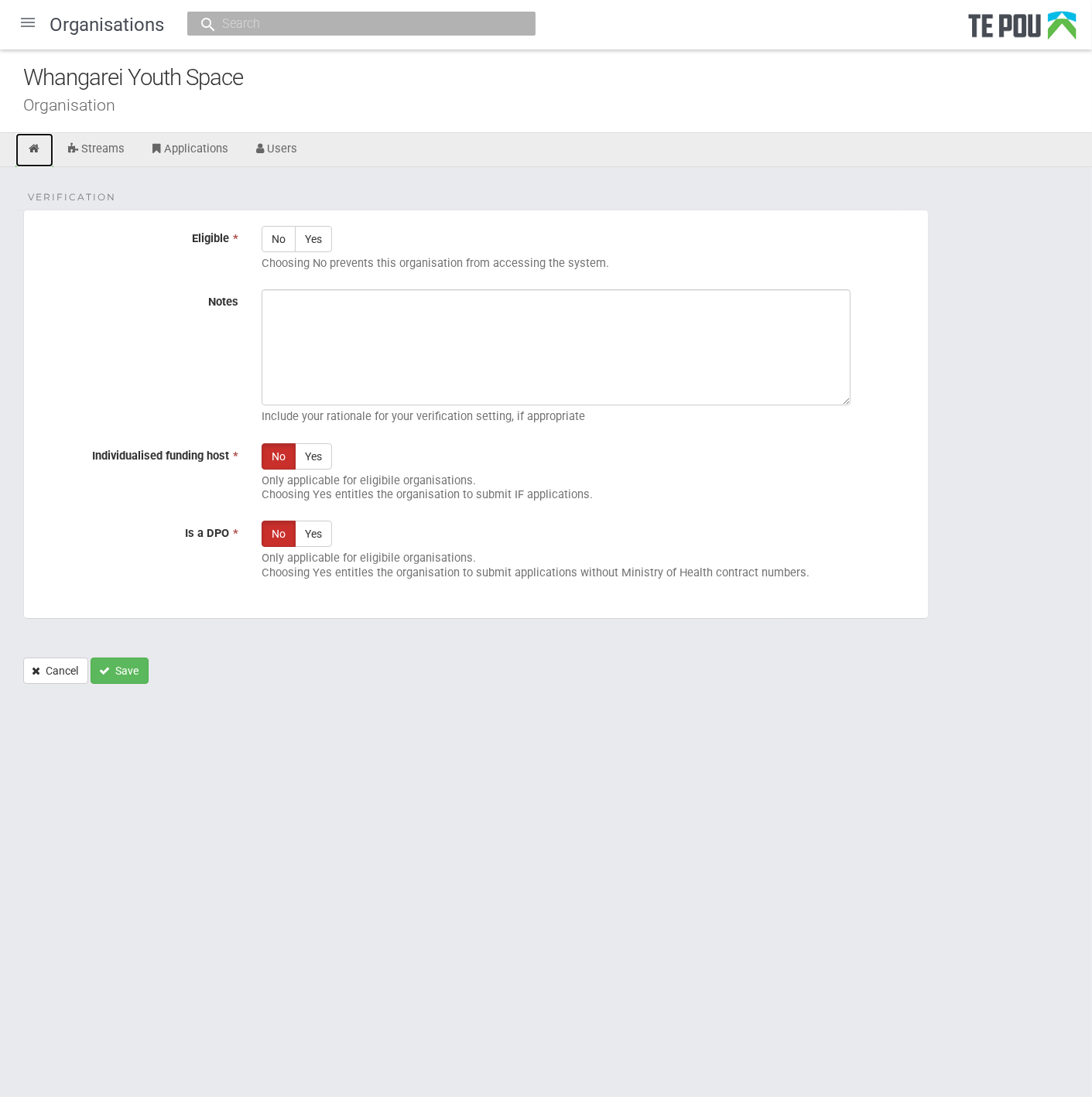
click at [43, 145] on link at bounding box center [34, 150] width 38 height 34
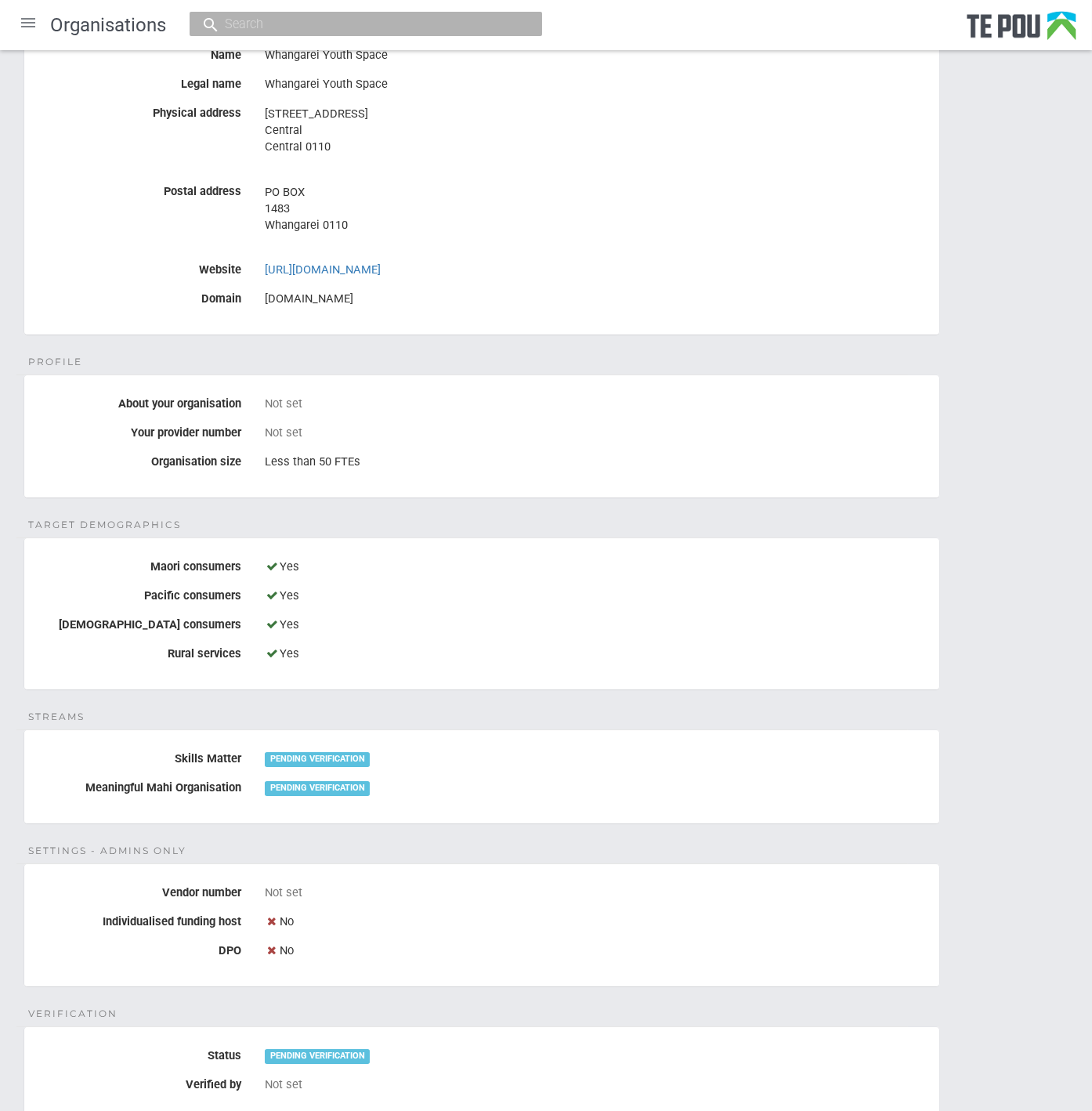
scroll to position [69, 0]
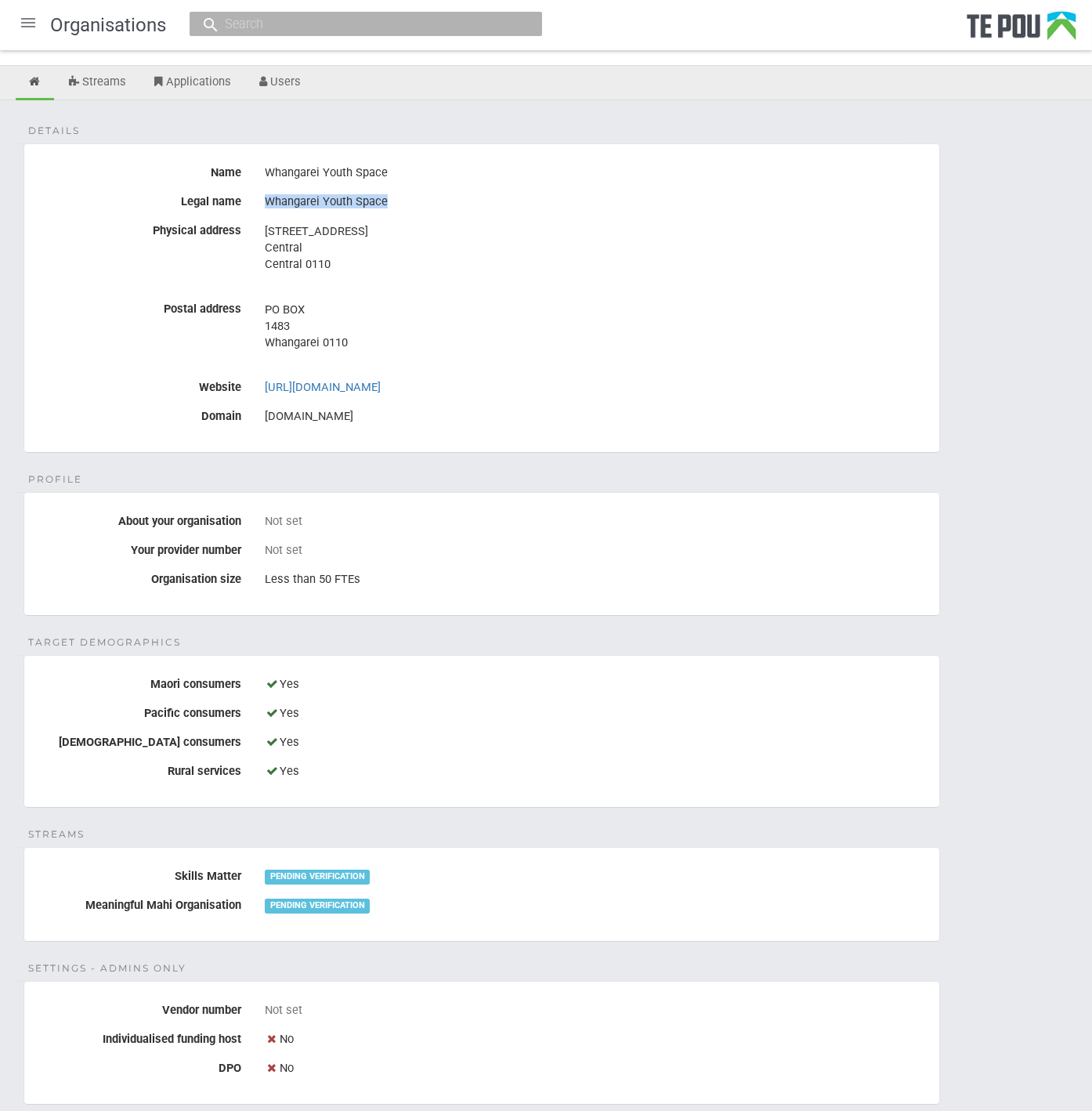
drag, startPoint x: 399, startPoint y: 196, endPoint x: 242, endPoint y: 196, distance: 157.0
click at [242, 196] on div "Legal name Whangarei Youth Space" at bounding box center [482, 202] width 915 height 26
copy div "Whangarei Youth Space"
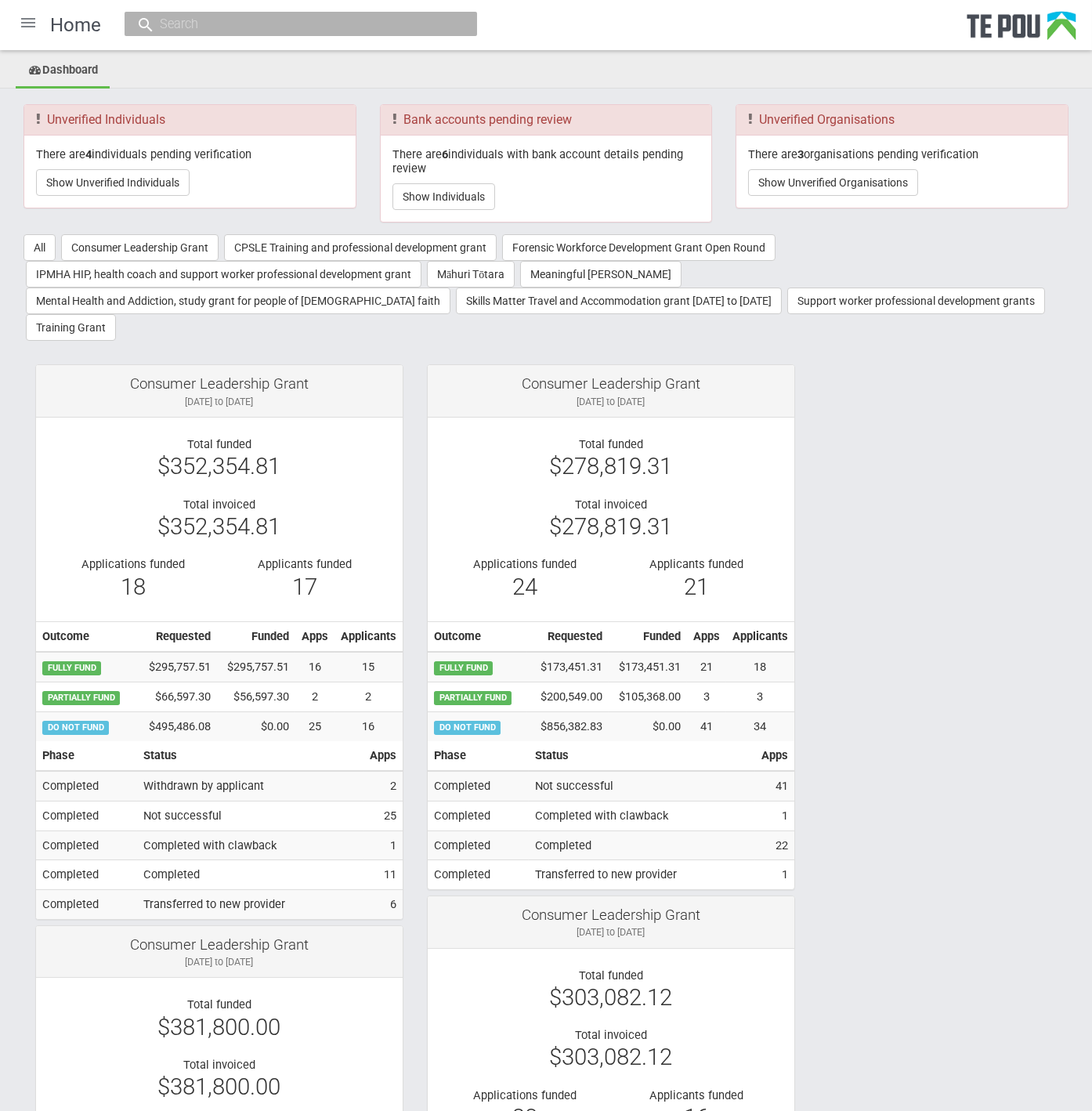
click at [777, 196] on div "There are 3 organisations pending verification Show Unverified Organisations" at bounding box center [902, 172] width 331 height 72
click at [776, 194] on button "Show Unverified Organisations" at bounding box center [832, 182] width 170 height 26
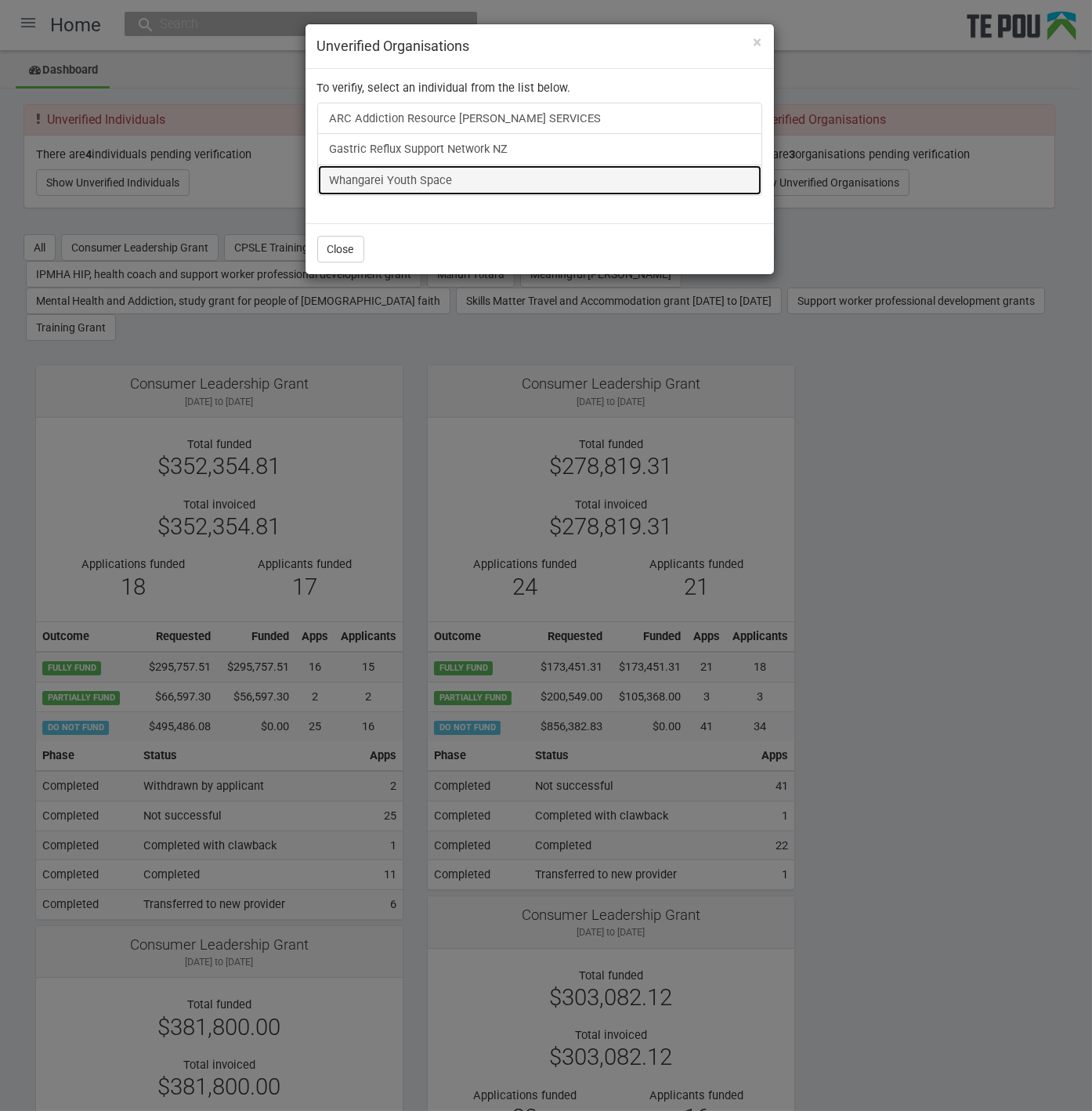
click at [378, 169] on link "Whangarei Youth Space" at bounding box center [540, 180] width 445 height 32
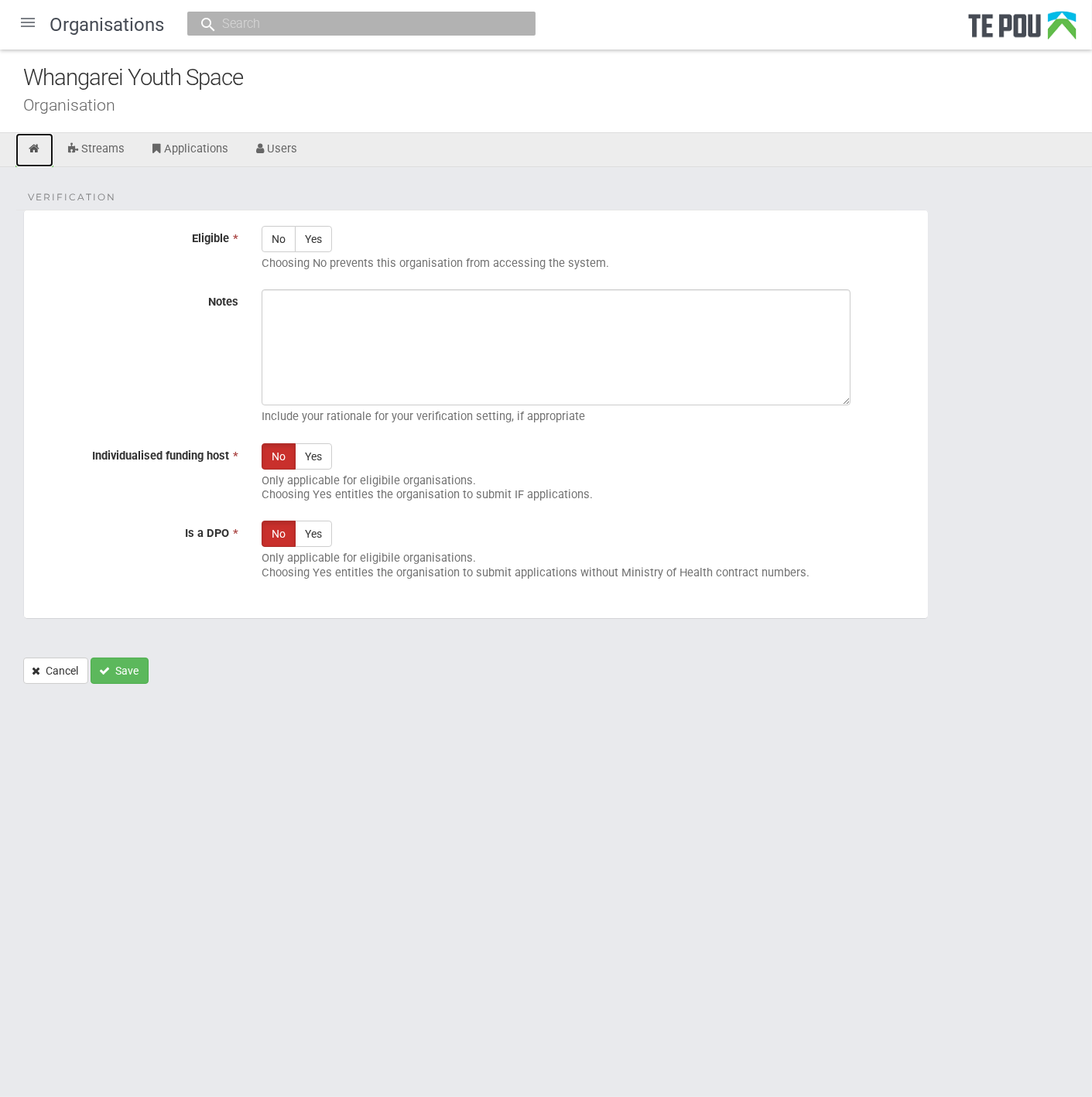
click at [50, 150] on link at bounding box center [34, 150] width 38 height 34
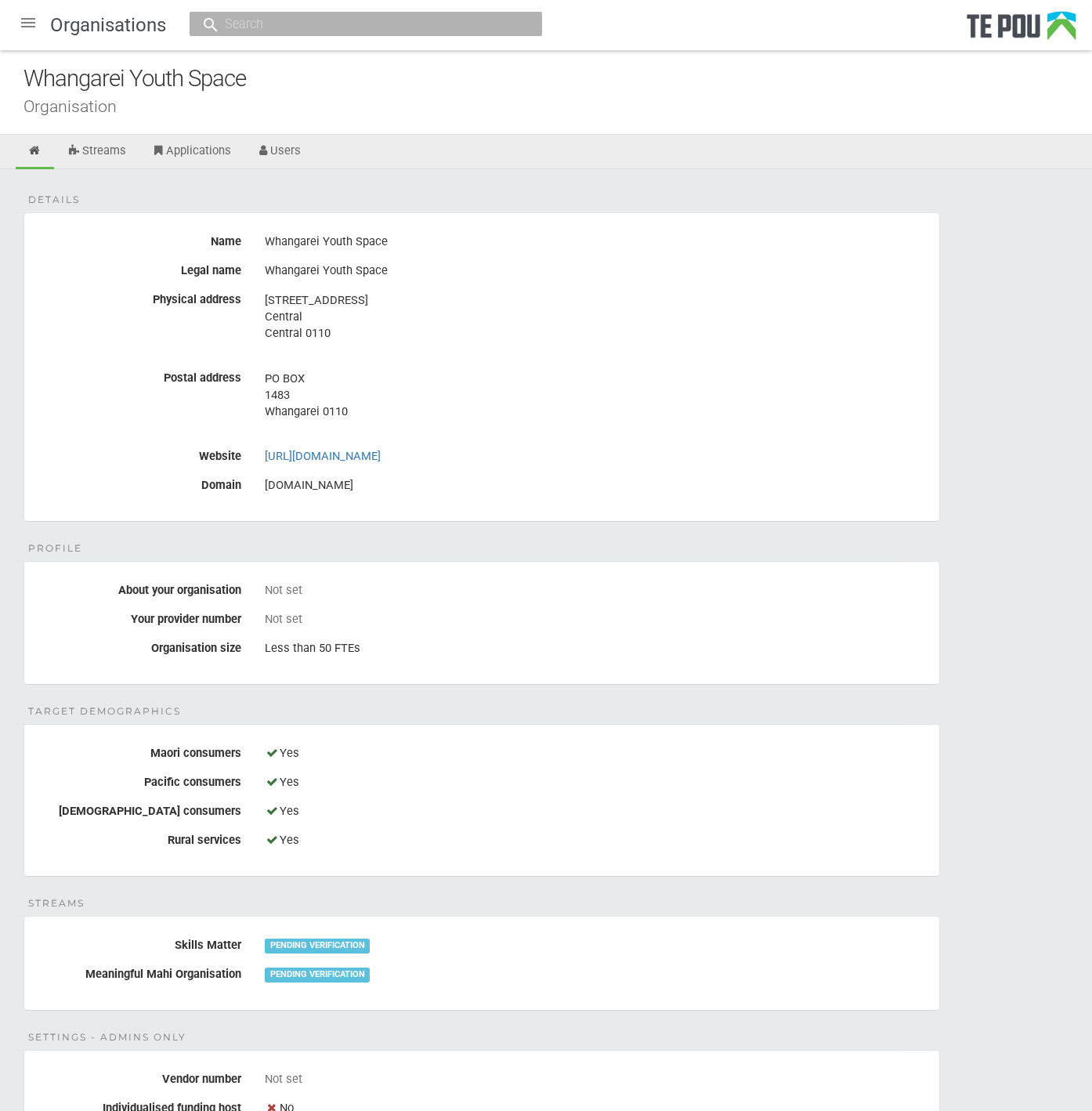
click at [926, 529] on div "Details Name Whangarei Youth Space Legal name Whangarei Youth Space Physical ad…" at bounding box center [546, 874] width 1092 height 1412
click at [1048, 571] on div "Details Name Whangarei Youth Space Legal name Whangarei Youth Space Physical ad…" at bounding box center [546, 874] width 1092 height 1412
click at [955, 708] on div "Details Name Whangarei Youth Space Legal name Whangarei Youth Space Physical ad…" at bounding box center [546, 874] width 1092 height 1412
click at [943, 693] on div "Details Name Whangarei Youth Space Legal name Whangarei Youth Space Physical ad…" at bounding box center [546, 874] width 1092 height 1412
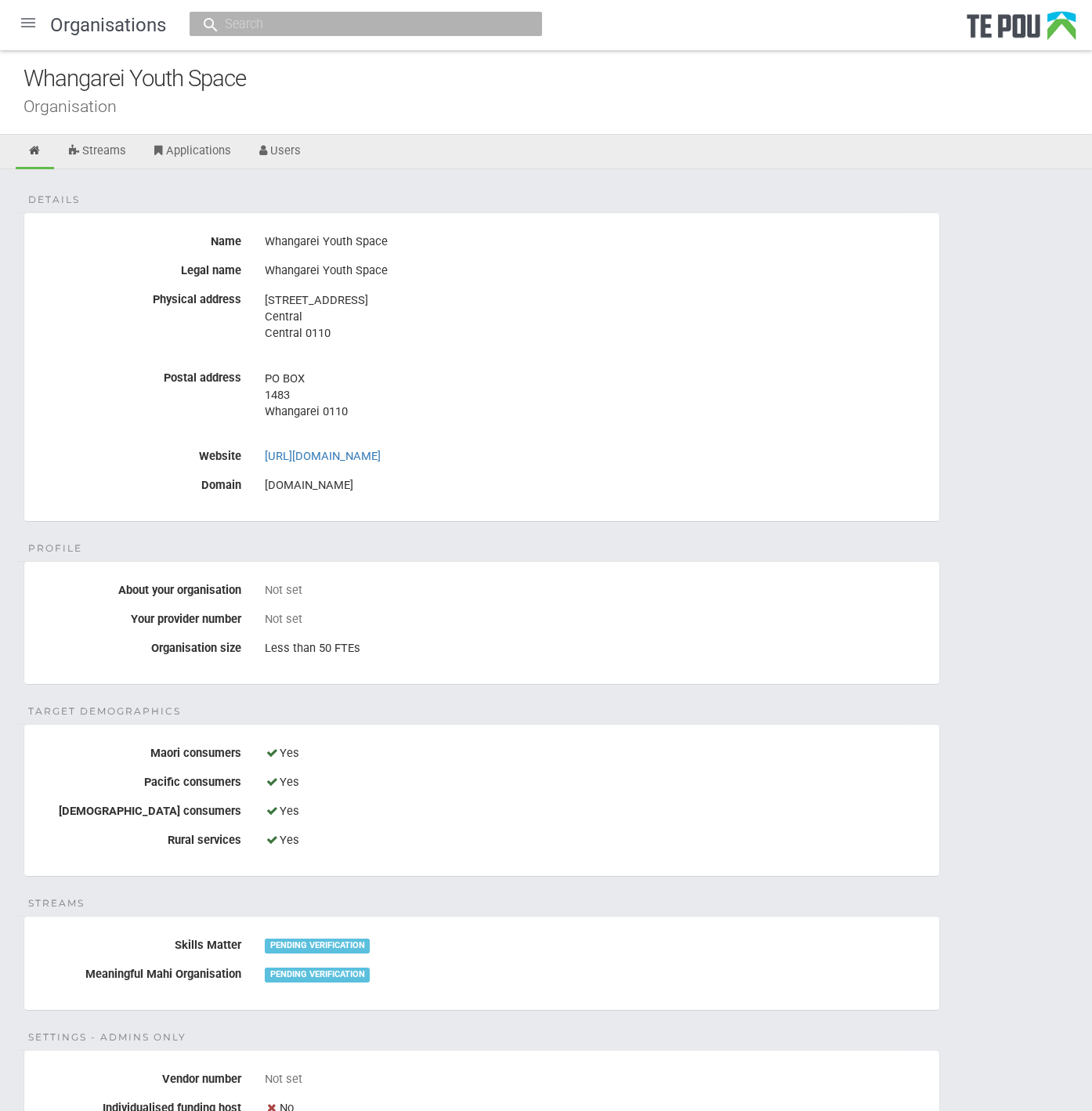
click at [942, 693] on div "Details Name Whangarei Youth Space Legal name Whangarei Youth Space Physical ad…" at bounding box center [546, 874] width 1092 height 1412
click at [289, 145] on link "Users" at bounding box center [278, 152] width 69 height 34
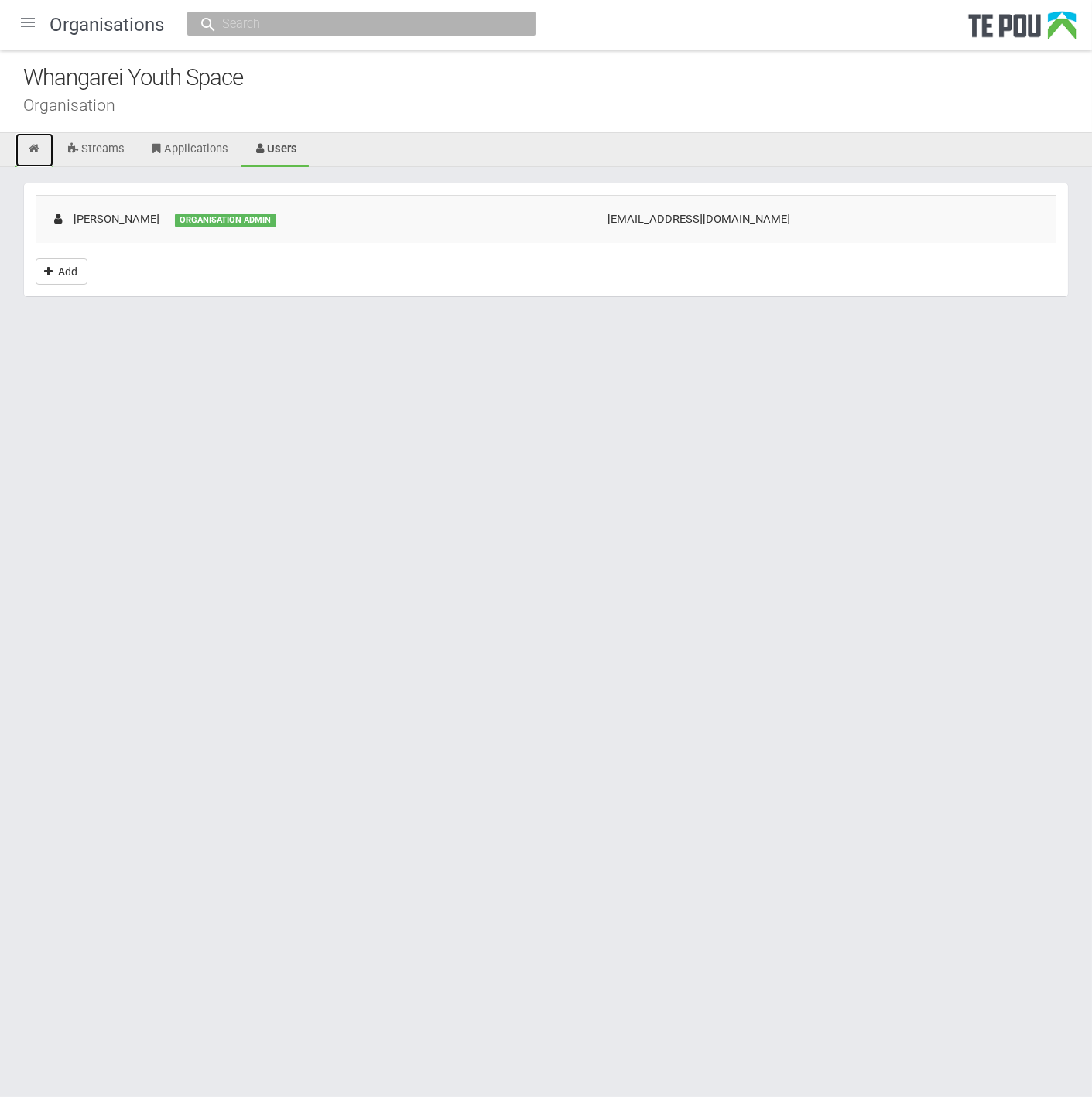
click at [27, 145] on icon at bounding box center [34, 149] width 14 height 12
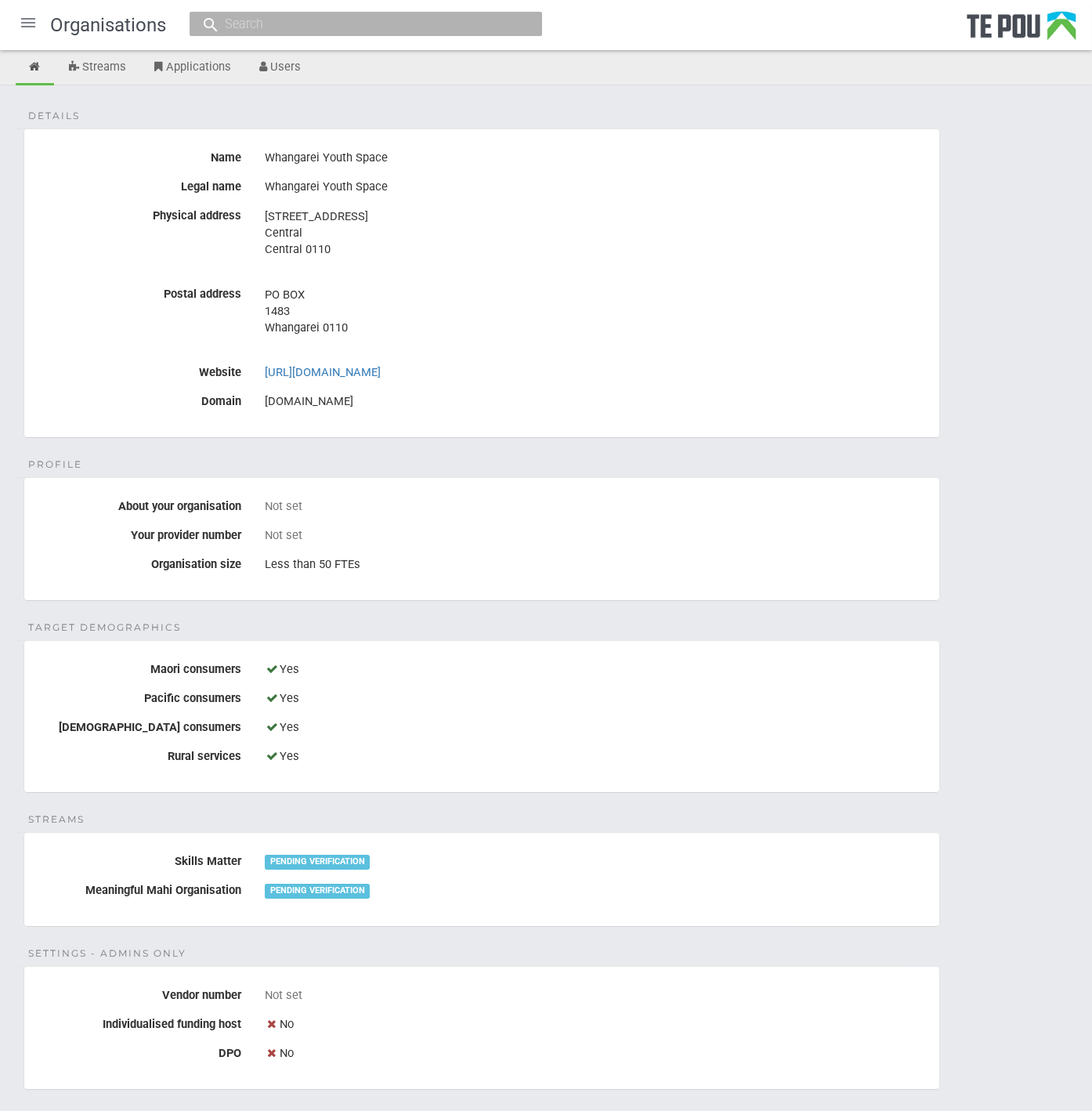
scroll to position [87, 0]
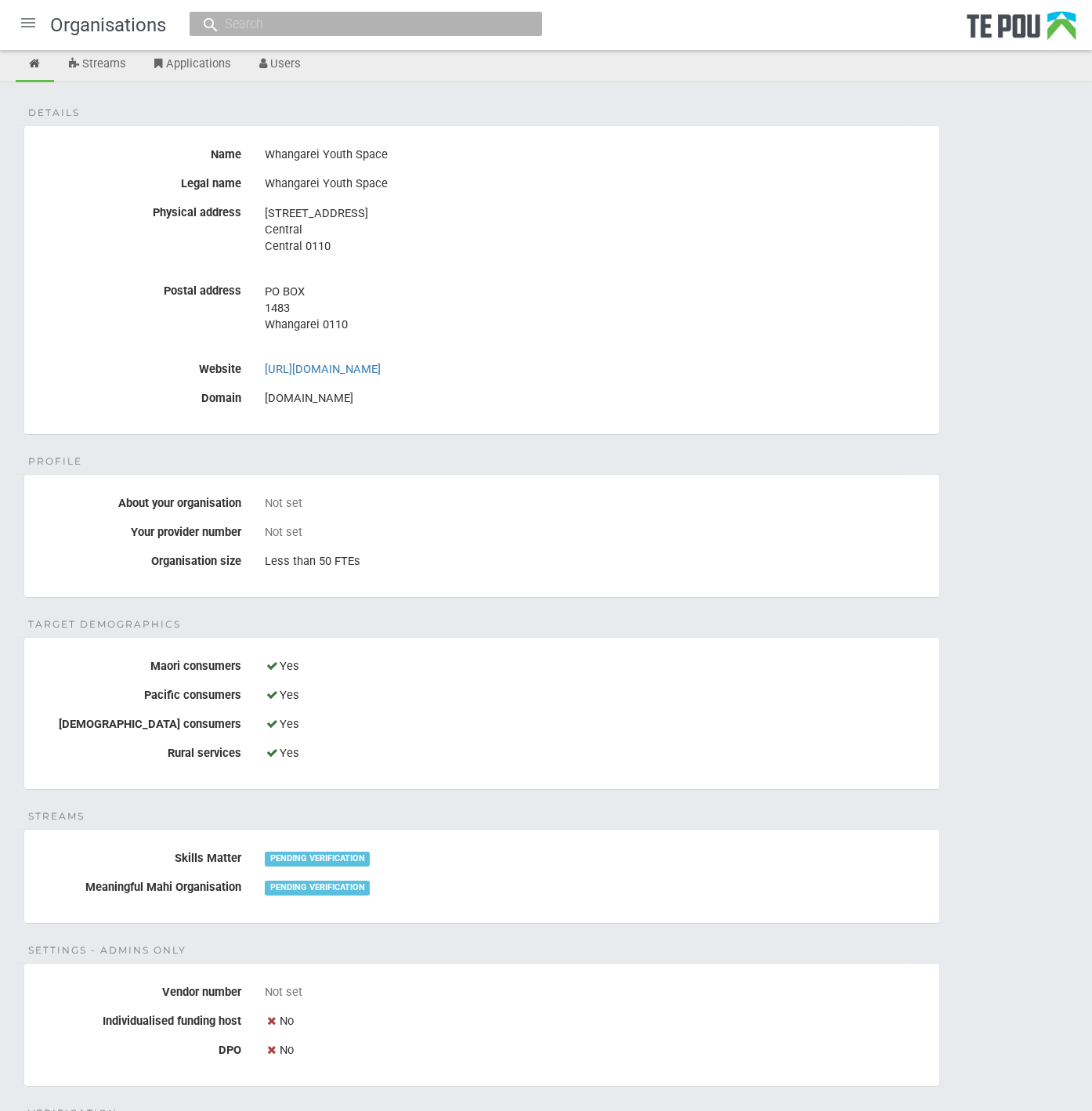
drag, startPoint x: 365, startPoint y: 391, endPoint x: 255, endPoint y: 401, distance: 110.5
click at [255, 401] on div "[DOMAIN_NAME]" at bounding box center [596, 398] width 686 height 26
drag, startPoint x: 255, startPoint y: 401, endPoint x: 283, endPoint y: 395, distance: 28.6
click at [495, 474] on legend "Profile" at bounding box center [462, 474] width 891 height 1
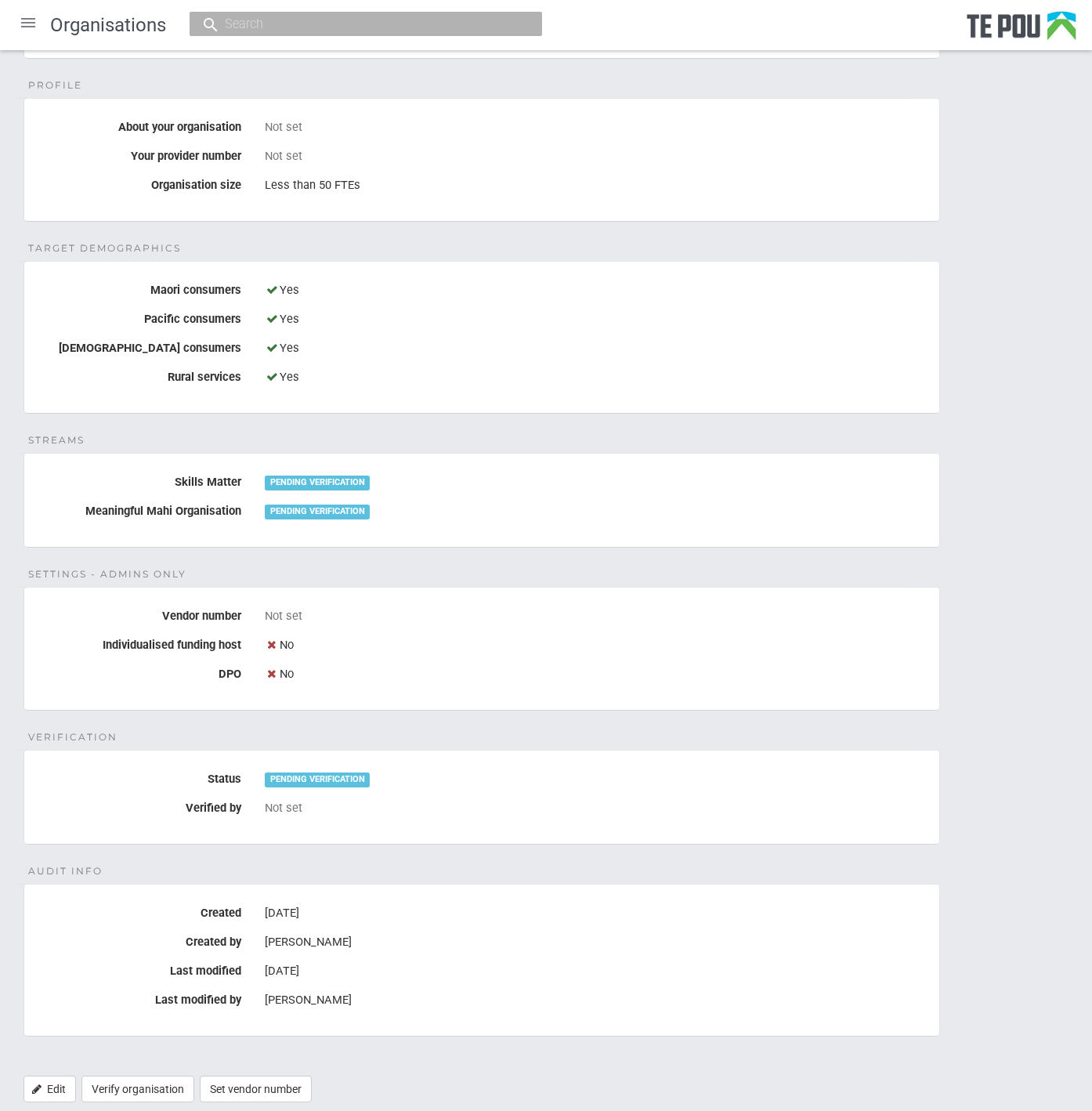
scroll to position [505, 0]
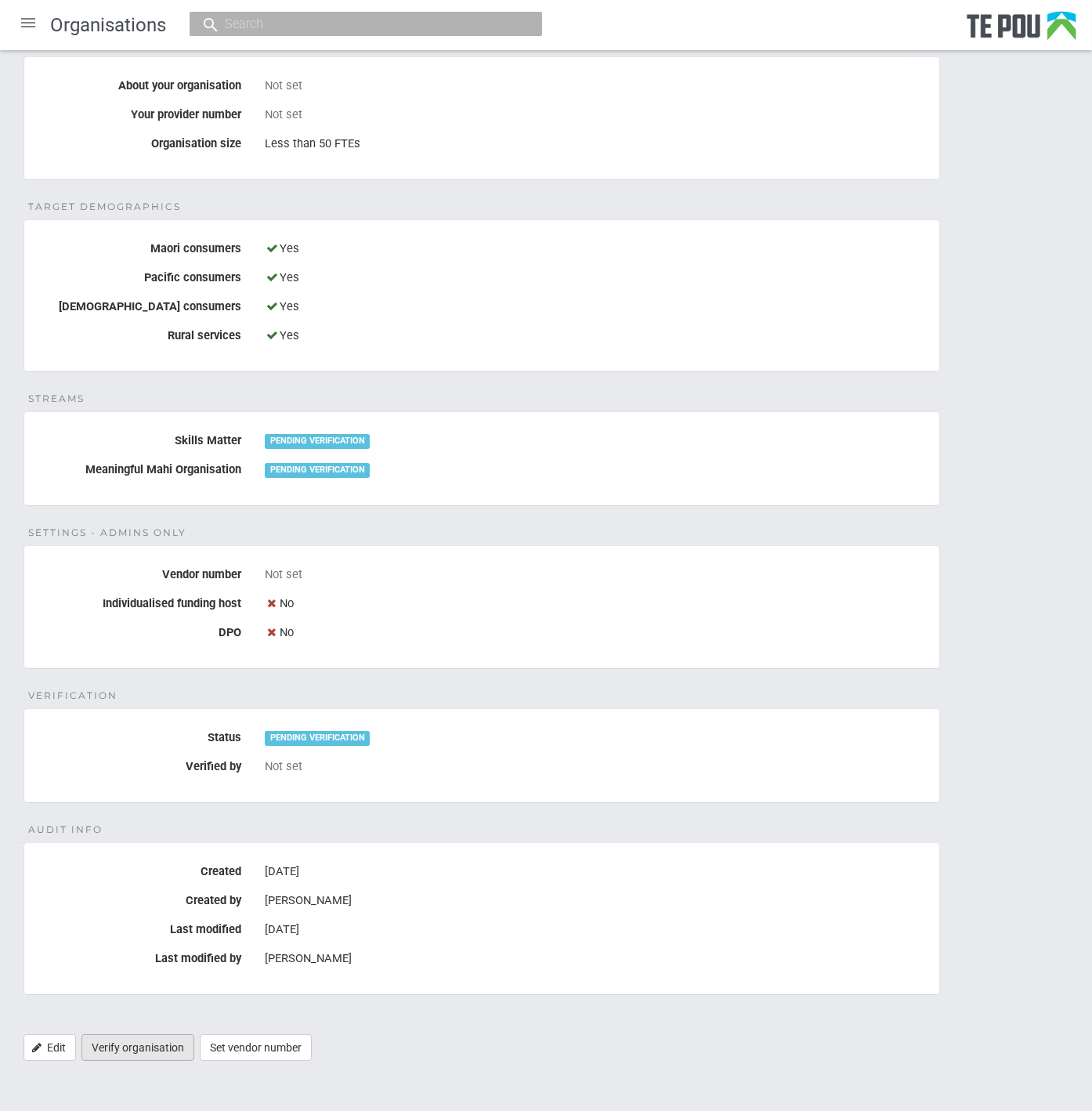
click at [174, 1046] on link "Verify organisation" at bounding box center [137, 1047] width 113 height 26
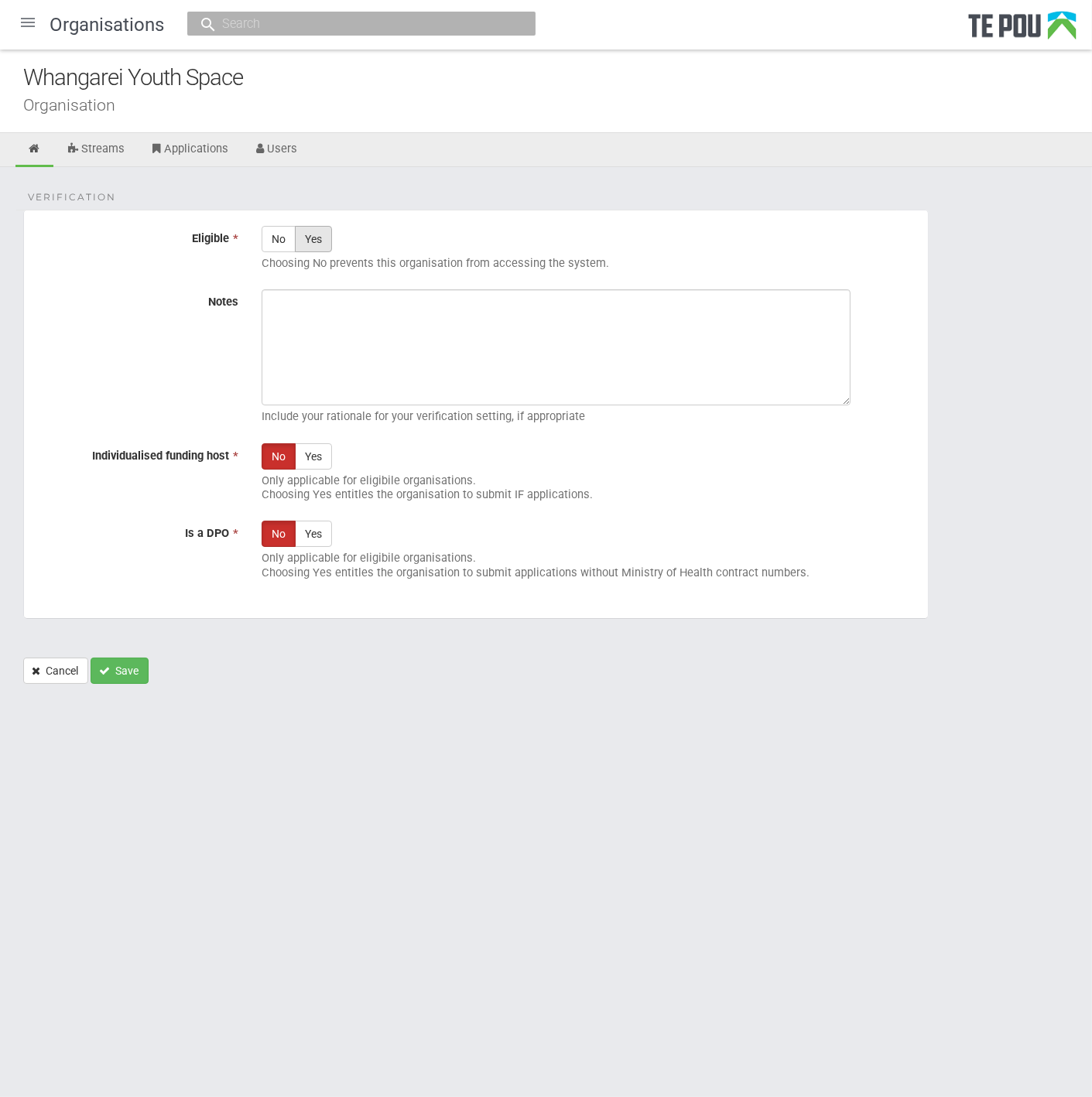
click at [309, 241] on label "Yes" at bounding box center [314, 239] width 37 height 26
radio input "true"
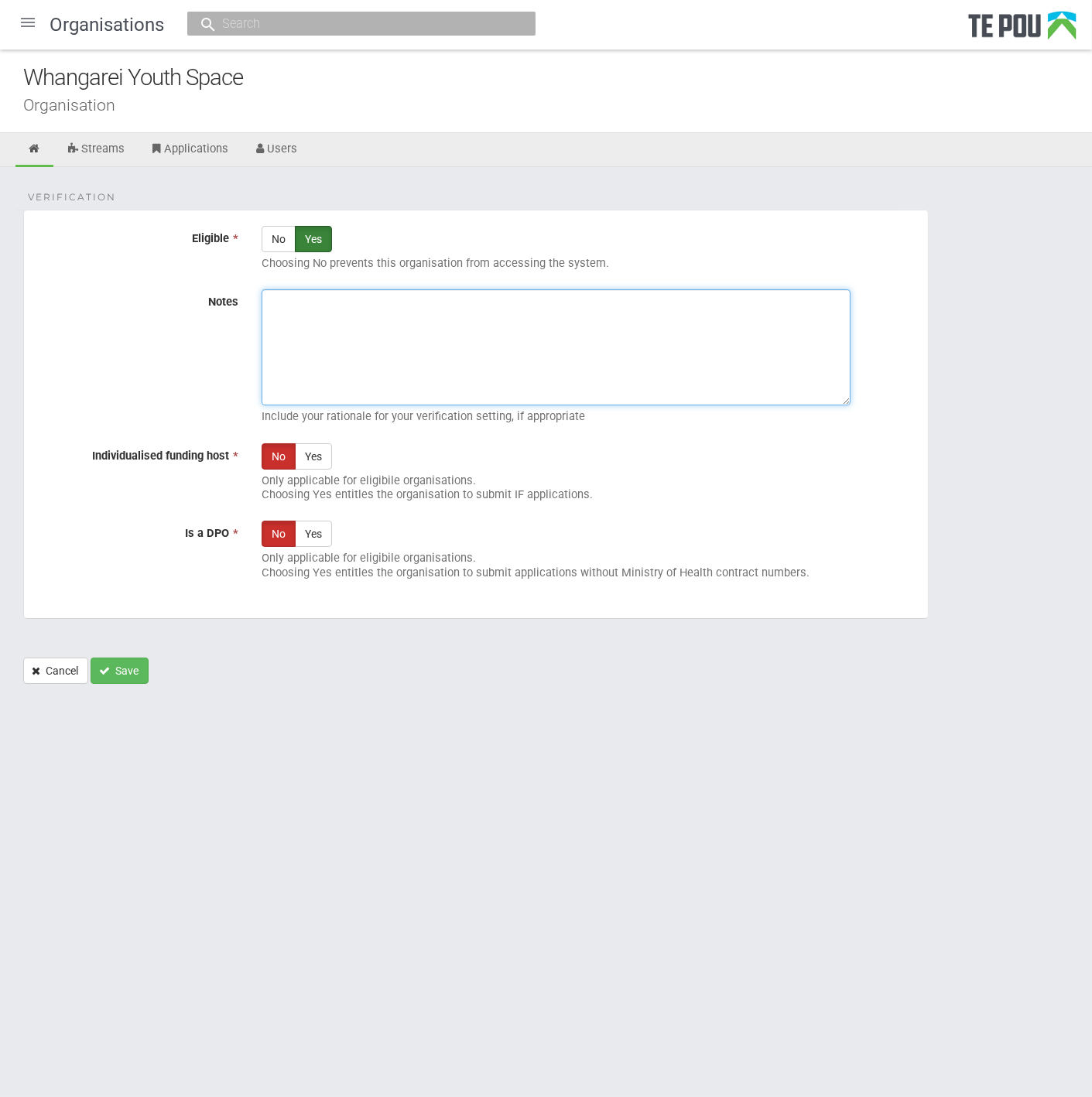
click at [365, 322] on textarea "Notes" at bounding box center [556, 347] width 589 height 116
click at [698, 333] on textarea "Notes" at bounding box center [556, 347] width 589 height 116
paste textarea "Verified by Melody @ 14/10/2025"
click at [568, 333] on textarea "Verified by Melody @ 14/10/2025" at bounding box center [556, 347] width 589 height 116
paste textarea "WHANGAREI YOUTH SPACE TRUST (2584969) (NZBN: 9429043255696) [Charitable Trust] …"
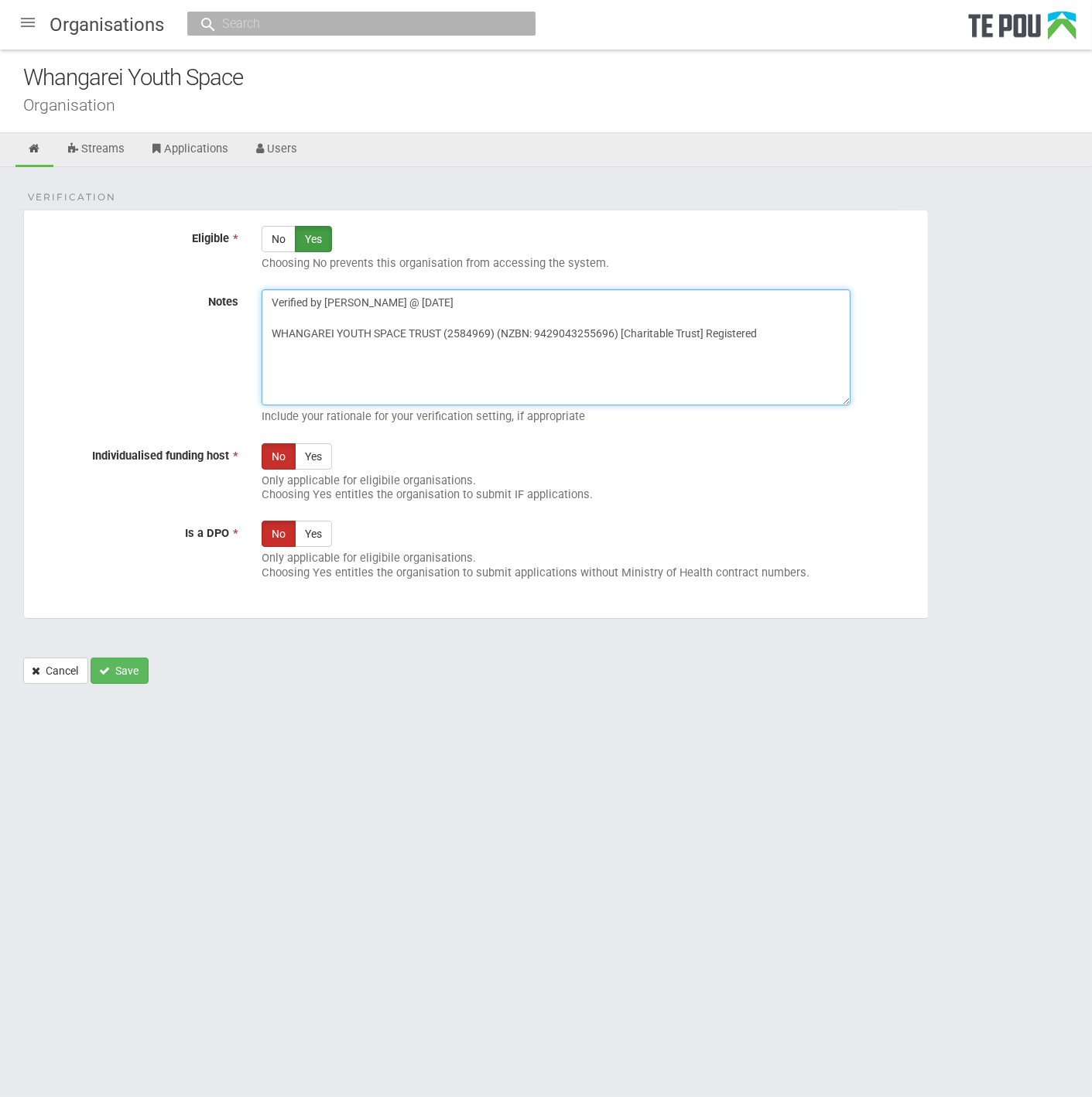
type textarea "Verified by Melody @ 14/10/2025 WHANGAREI YOUTH SPACE TRUST (2584969) (NZBN: 94…"
click at [124, 683] on div "Verification Eligible * No Yes Choosing No prevents this organisation from acce…" at bounding box center [546, 433] width 1092 height 532
click at [121, 677] on button "Save" at bounding box center [119, 670] width 58 height 26
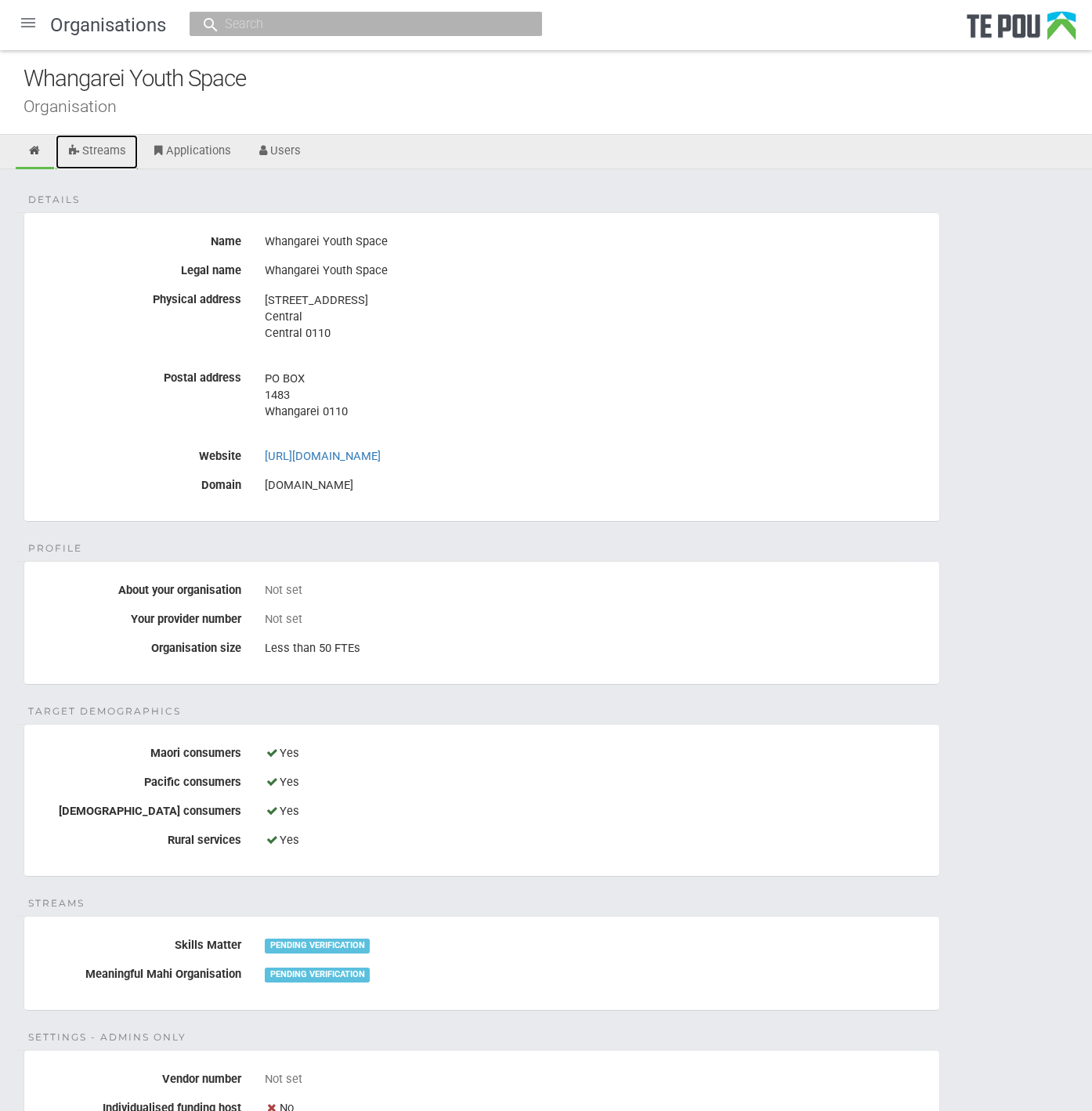
click at [126, 149] on link "Streams" at bounding box center [96, 152] width 82 height 34
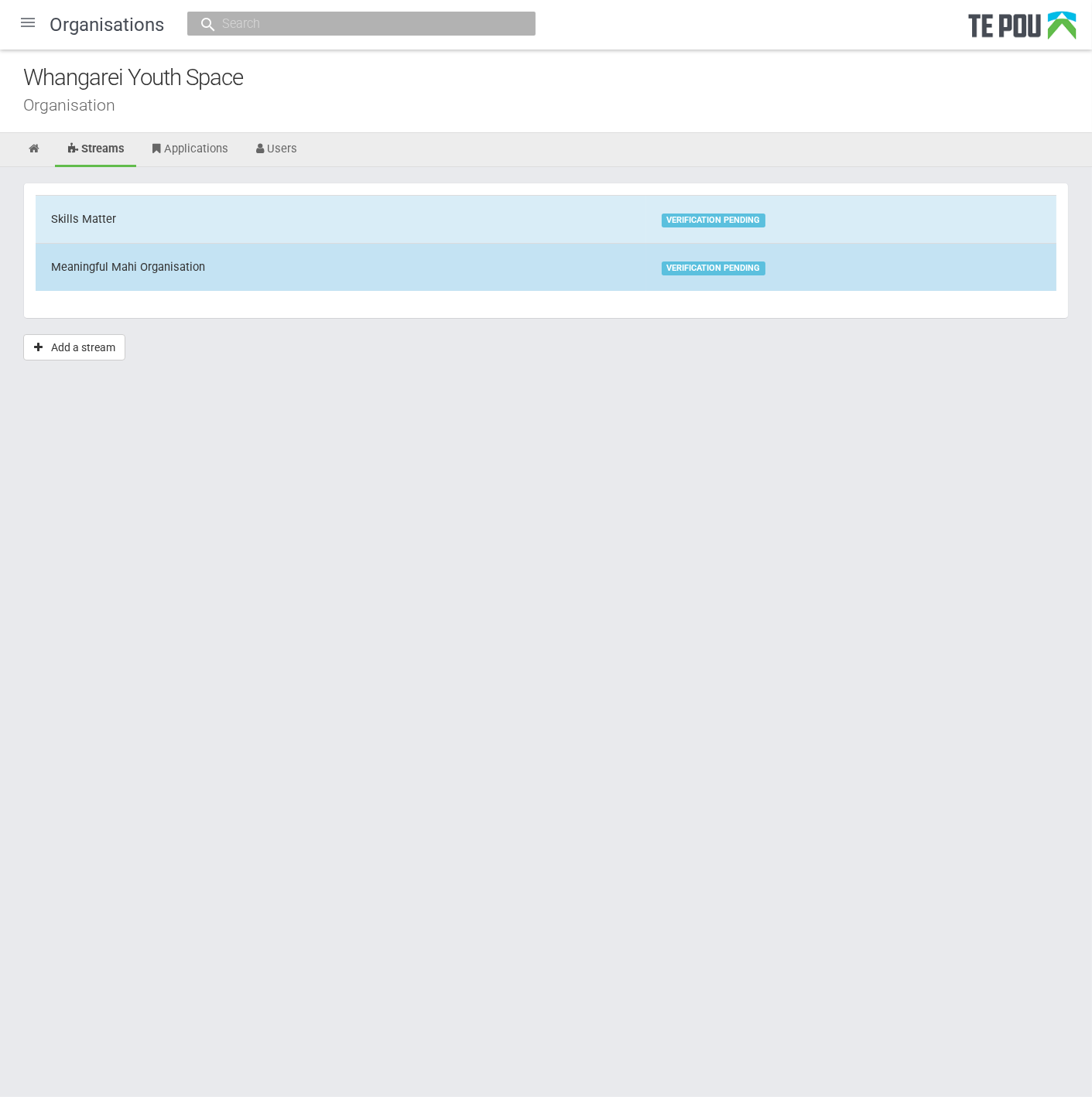
click at [177, 256] on td "Meaningful Mahi Organisation" at bounding box center [341, 266] width 611 height 47
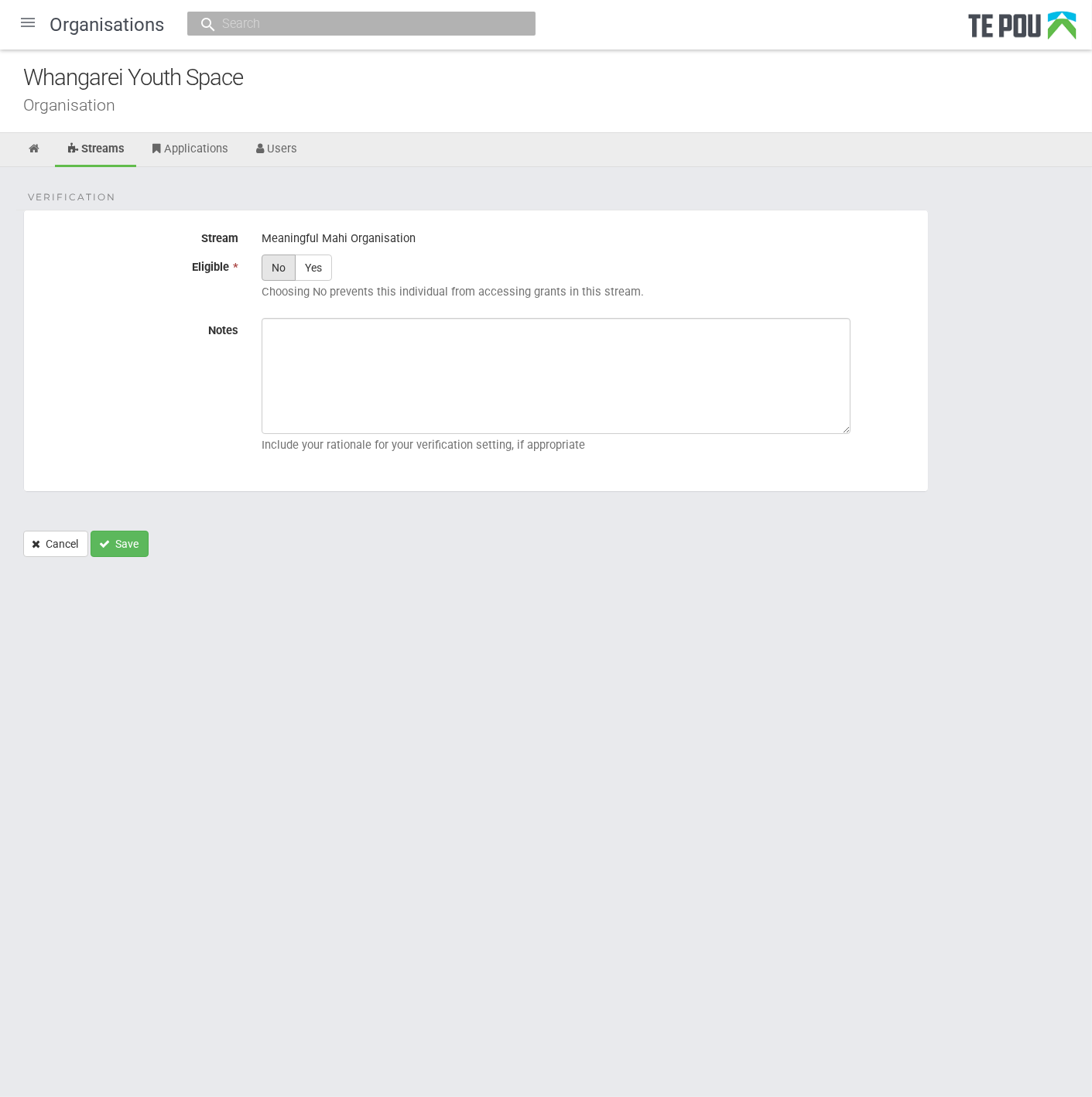
click at [281, 269] on label "No" at bounding box center [278, 267] width 34 height 26
radio input "true"
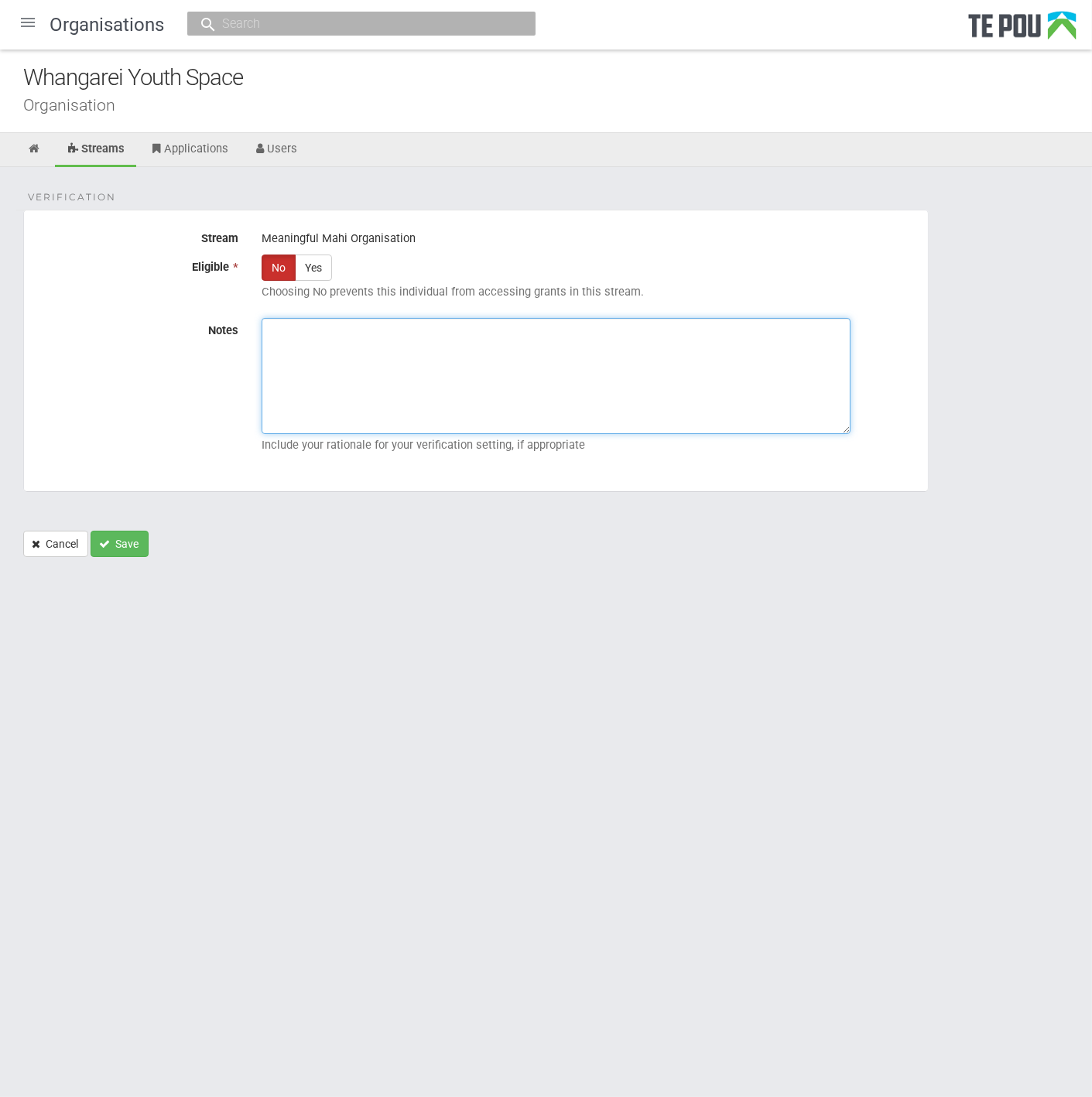
paste textarea "WHANGAREI YOUTH SPACE TRUST (2584969) (NZBN: 9429043255696) [Charitable Trust] …"
type textarea "WHANGAREI YOUTH SPACE TRUST (2584969) (NZBN: 9429043255696) [Charitable Trust] …"
click at [375, 361] on textarea "Notes" at bounding box center [556, 376] width 589 height 116
paste textarea "Verified by [PERSON_NAME] @ [DATE]"
type textarea "Verified by [PERSON_NAME] @ [DATE]"
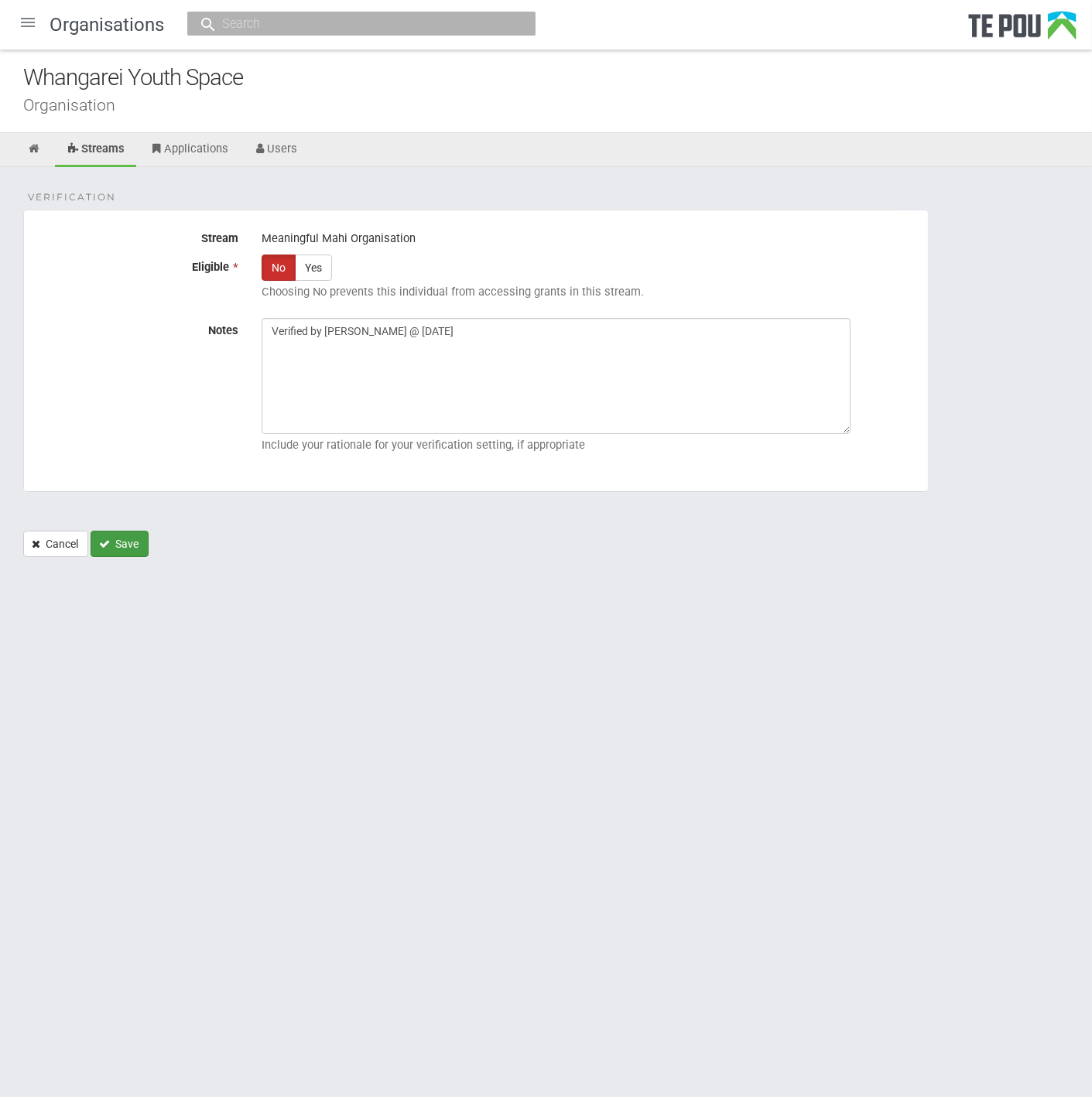
click at [127, 546] on button "Save" at bounding box center [119, 543] width 58 height 26
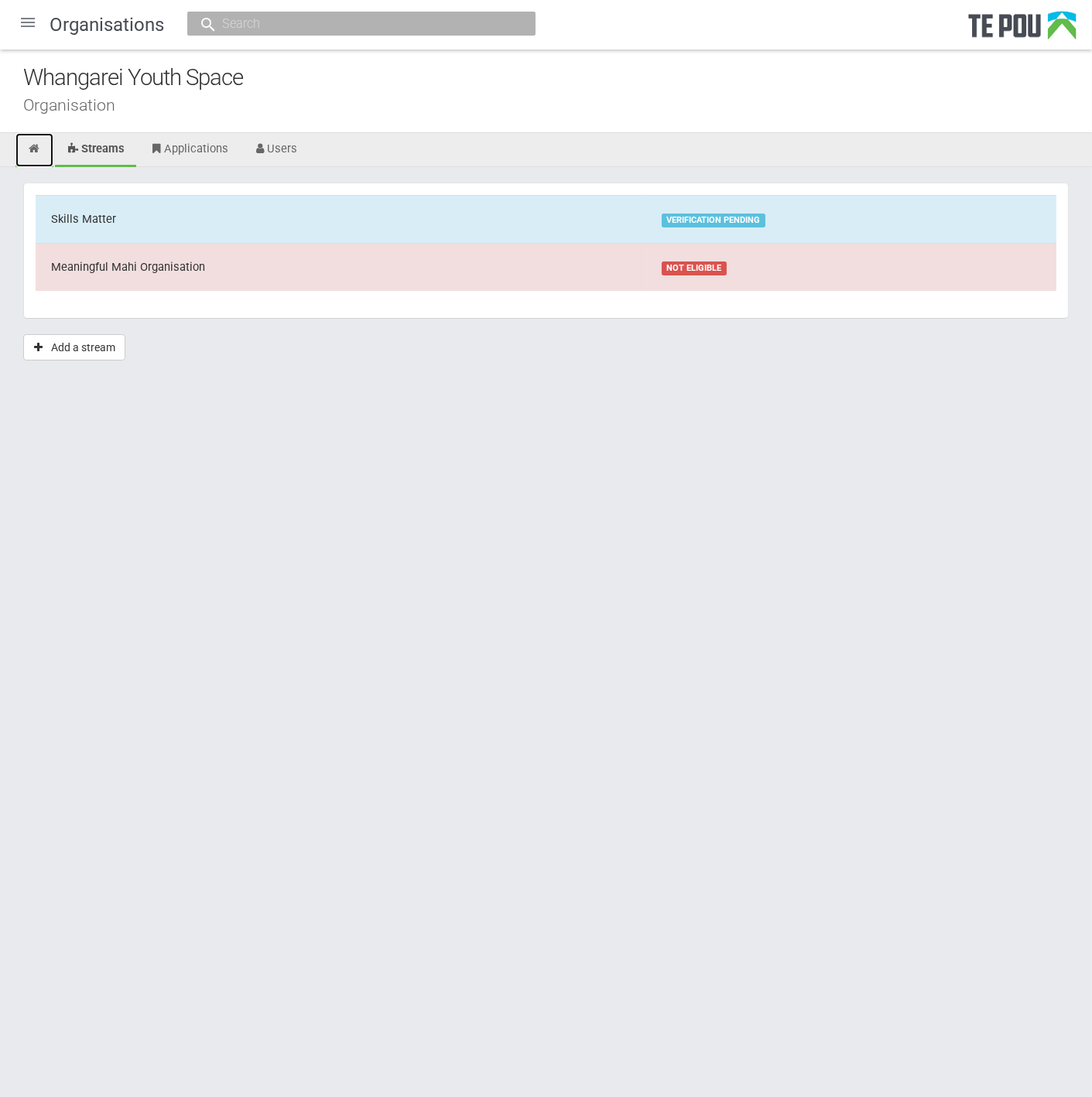
click at [34, 149] on icon at bounding box center [34, 149] width 14 height 12
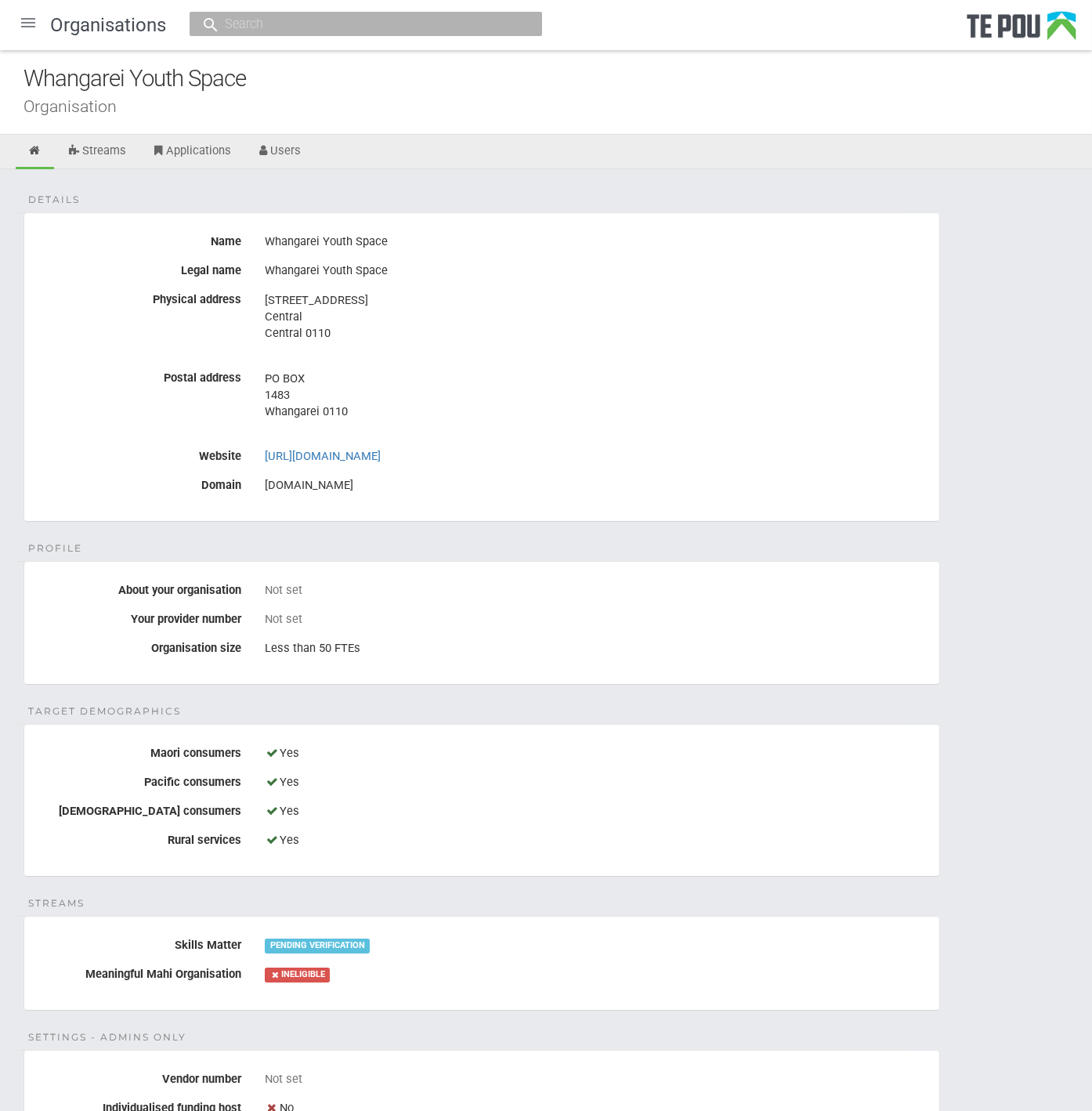
click at [30, 33] on div at bounding box center [28, 23] width 38 height 38
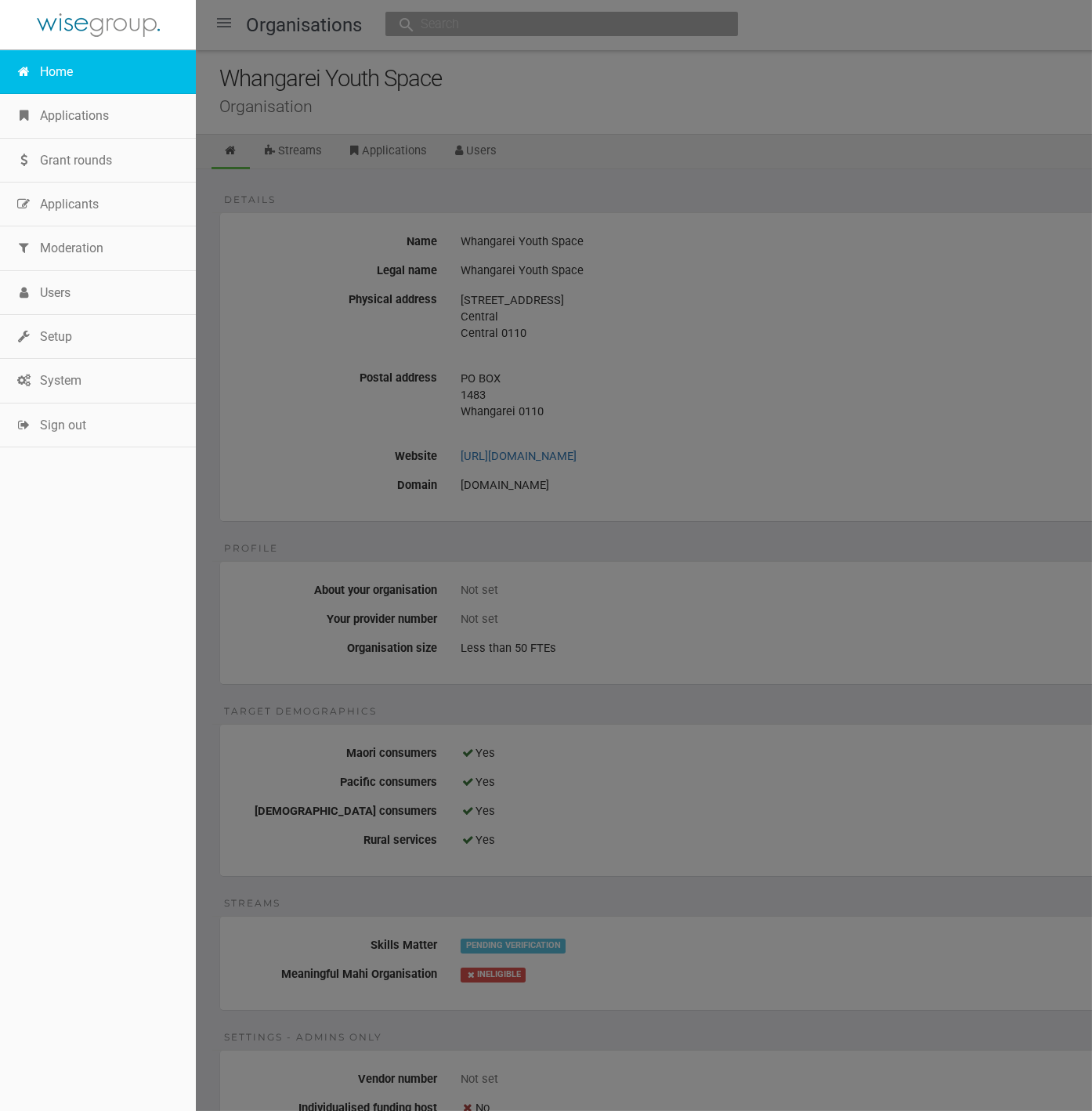
click at [53, 77] on link "Home" at bounding box center [97, 72] width 196 height 44
